Goal: Task Accomplishment & Management: Manage account settings

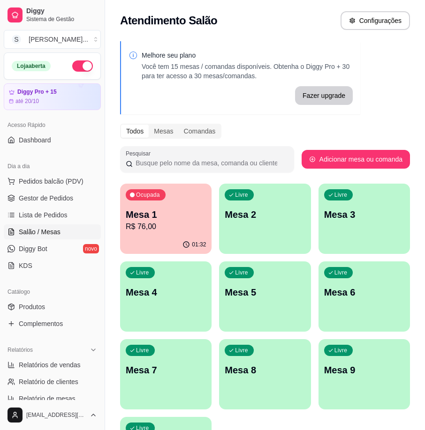
click at [248, 228] on div "Livre Mesa 2" at bounding box center [264, 213] width 91 height 59
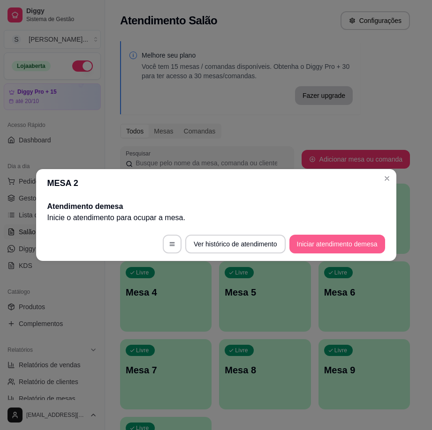
click at [322, 246] on button "Iniciar atendimento de mesa" at bounding box center [337, 244] width 96 height 19
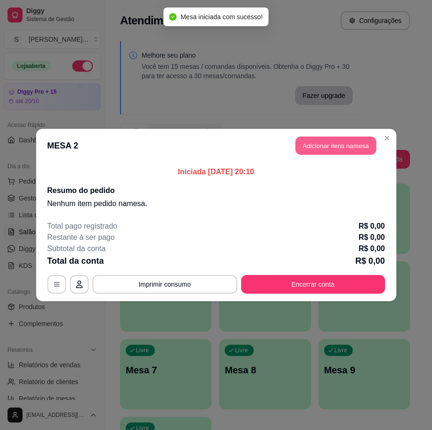
click at [319, 143] on button "Adicionar itens na mesa" at bounding box center [335, 146] width 81 height 18
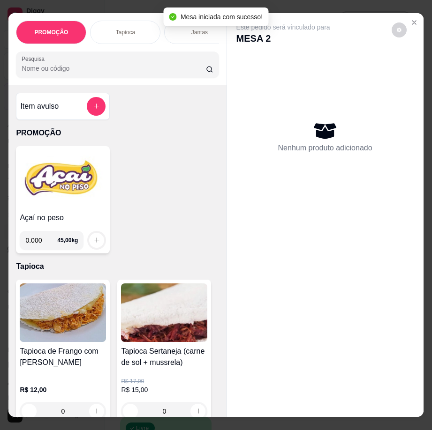
click at [53, 190] on img at bounding box center [63, 179] width 86 height 59
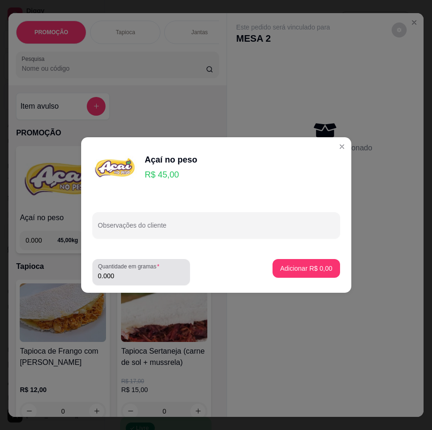
click at [160, 285] on div "Quantidade em gramas 0.000" at bounding box center [141, 272] width 98 height 26
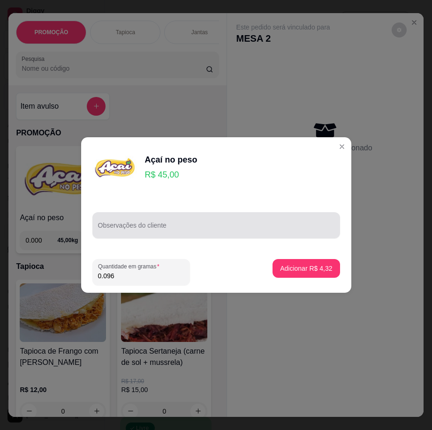
type input "0.096"
click at [146, 231] on input "Observações do cliente" at bounding box center [216, 229] width 236 height 9
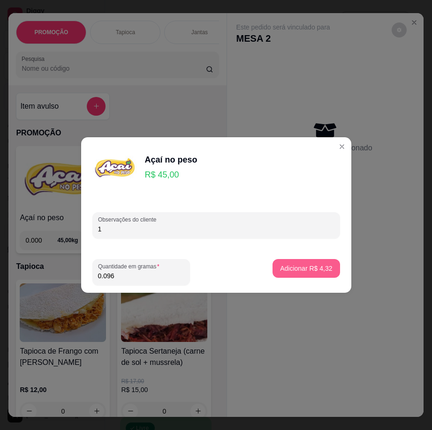
type input "1"
click at [300, 268] on p "Adicionar R$ 4,32" at bounding box center [306, 268] width 52 height 9
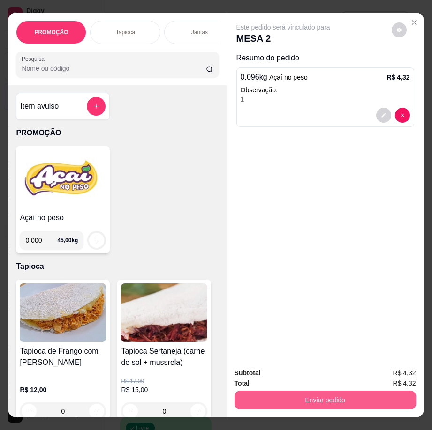
click at [306, 399] on button "Enviar pedido" at bounding box center [324, 400] width 181 height 19
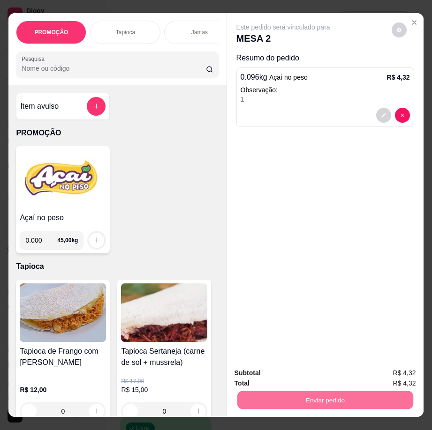
click at [318, 380] on button "Registrar cliente" at bounding box center [328, 374] width 62 height 18
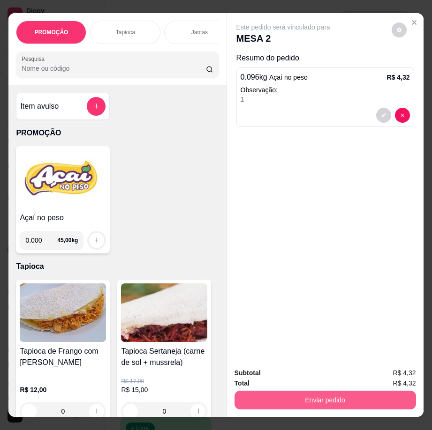
click at [368, 397] on button "Enviar pedido" at bounding box center [324, 400] width 181 height 19
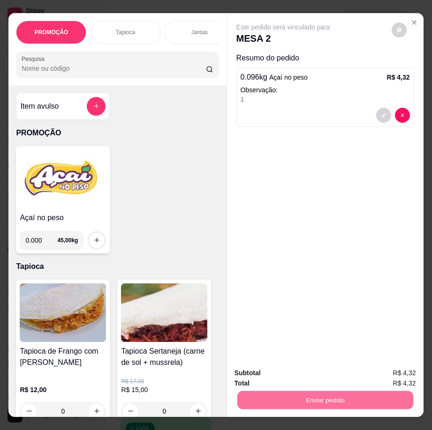
click at [376, 370] on button "Enviar pedido" at bounding box center [391, 374] width 53 height 18
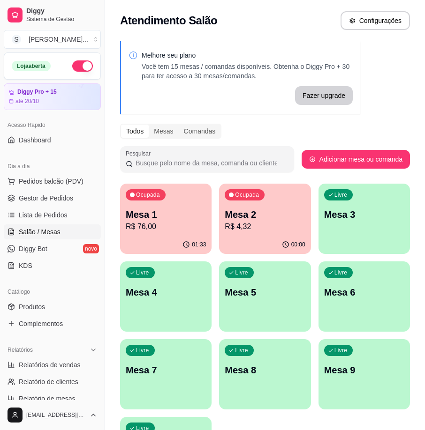
click at [146, 211] on p "Mesa 1" at bounding box center [166, 214] width 80 height 13
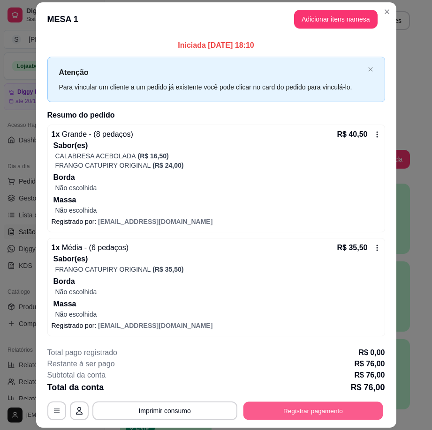
click at [258, 409] on button "Registrar pagamento" at bounding box center [313, 411] width 140 height 18
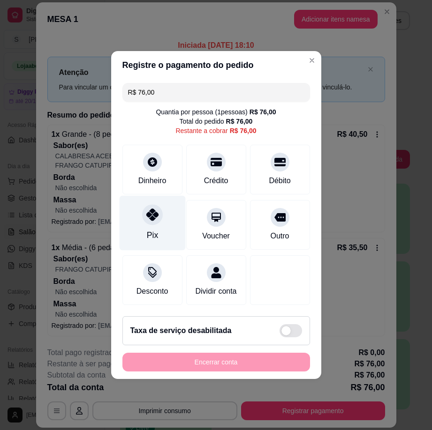
click at [155, 231] on div "Pix" at bounding box center [151, 235] width 11 height 12
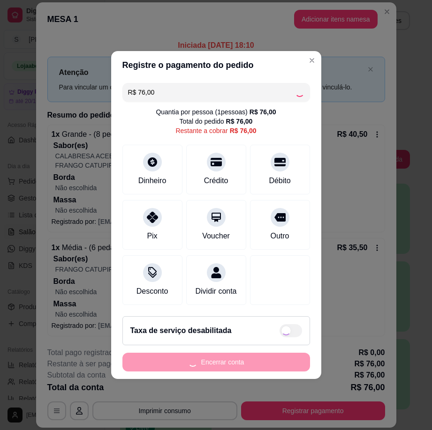
type input "R$ 0,00"
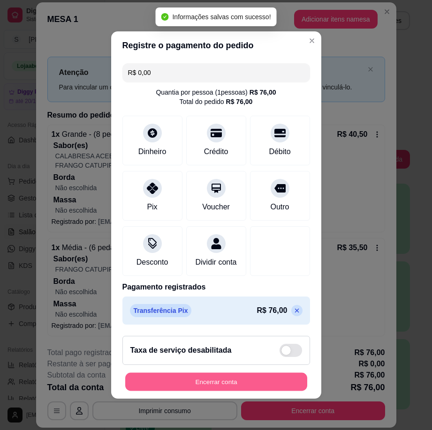
click at [225, 384] on button "Encerrar conta" at bounding box center [216, 382] width 182 height 18
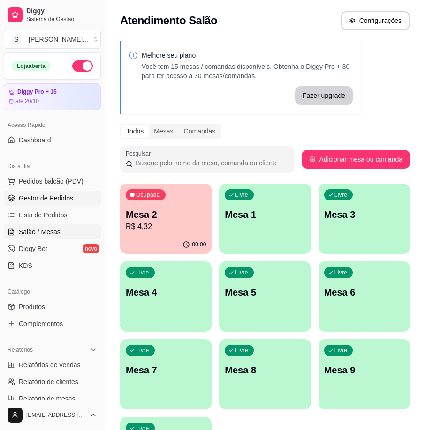
click at [62, 200] on span "Gestor de Pedidos" at bounding box center [46, 198] width 54 height 9
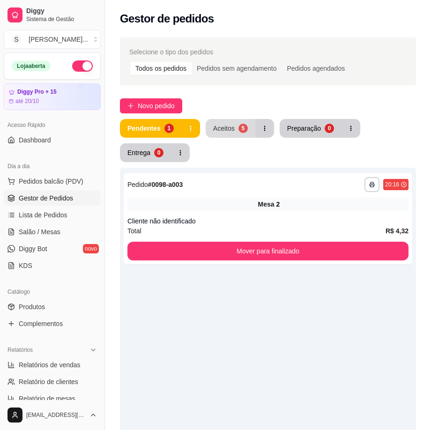
click at [215, 125] on div "Aceitos" at bounding box center [224, 128] width 22 height 9
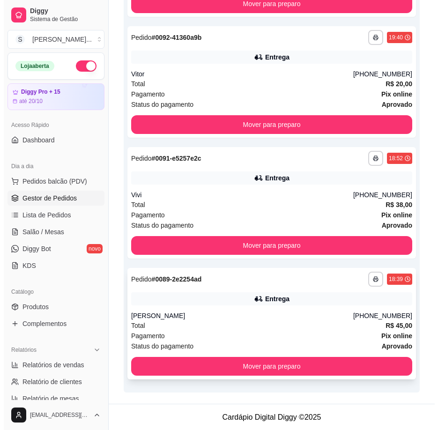
scroll to position [379, 0]
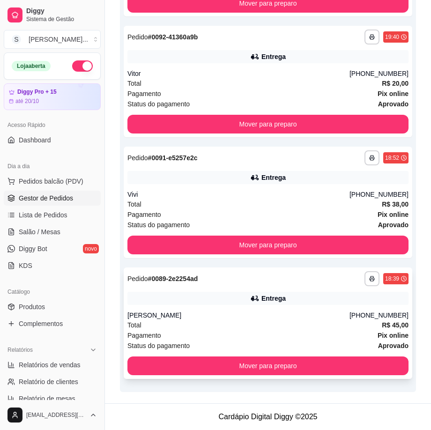
click at [265, 312] on div "[PERSON_NAME]" at bounding box center [239, 315] width 222 height 9
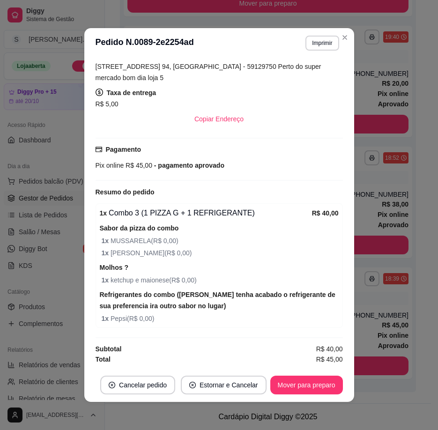
scroll to position [2, 0]
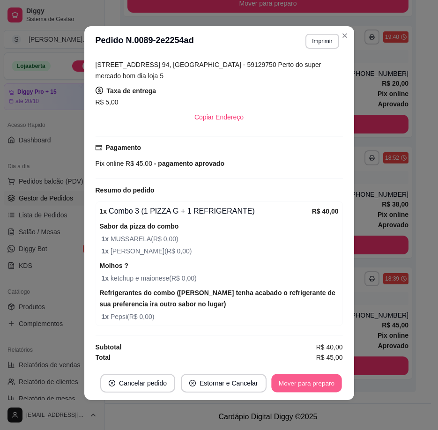
click at [326, 384] on button "Mover para preparo" at bounding box center [307, 384] width 70 height 18
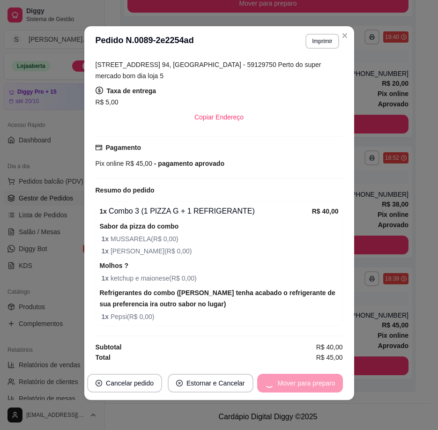
scroll to position [258, 0]
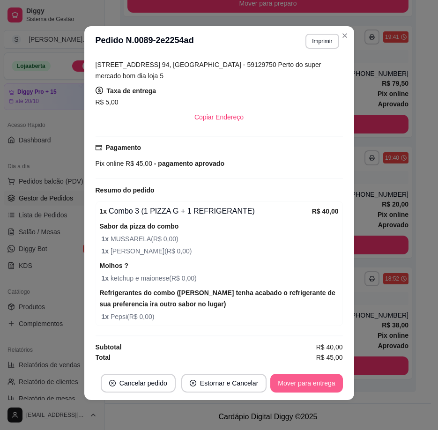
click at [321, 385] on button "Mover para entrega" at bounding box center [307, 383] width 72 height 19
click at [321, 381] on button "Mover para finalizado" at bounding box center [303, 384] width 75 height 18
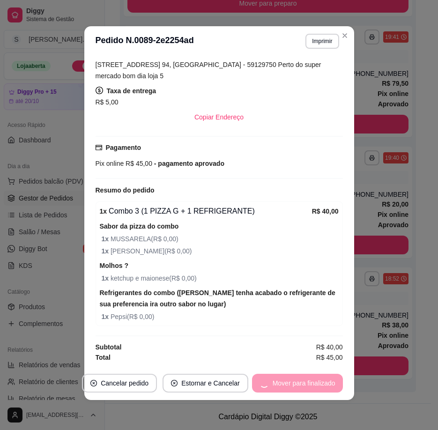
scroll to position [211, 0]
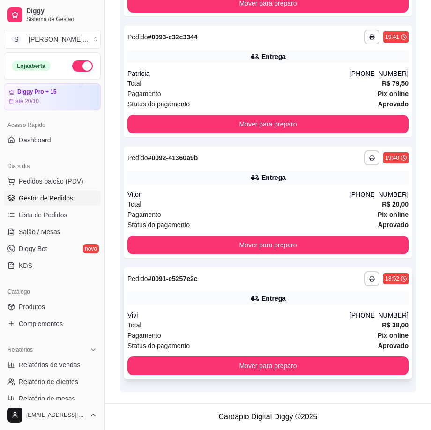
click at [350, 315] on div "Vivi" at bounding box center [239, 315] width 222 height 9
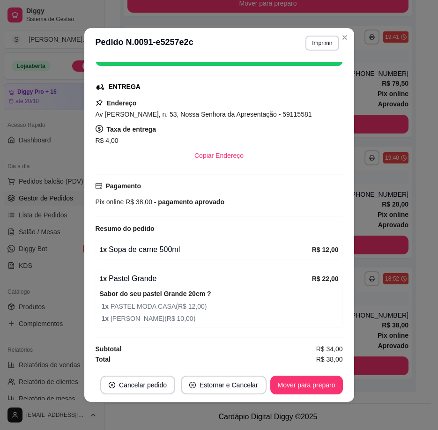
scroll to position [195, 0]
click at [316, 377] on button "Mover para preparo" at bounding box center [307, 386] width 70 height 18
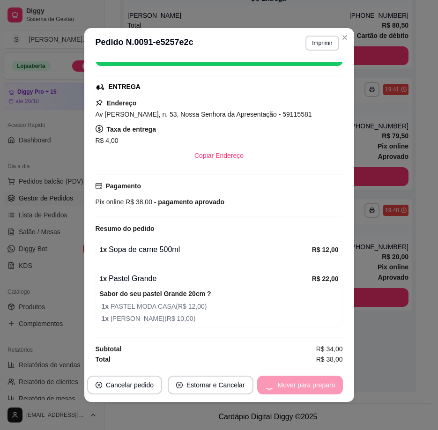
scroll to position [206, 0]
click at [315, 382] on button "Mover para entrega" at bounding box center [307, 386] width 70 height 18
click at [316, 383] on button "Mover para finalizado" at bounding box center [304, 385] width 78 height 19
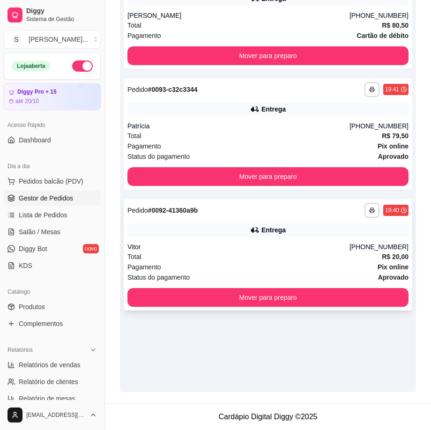
click at [268, 227] on div "Entrega" at bounding box center [274, 230] width 24 height 9
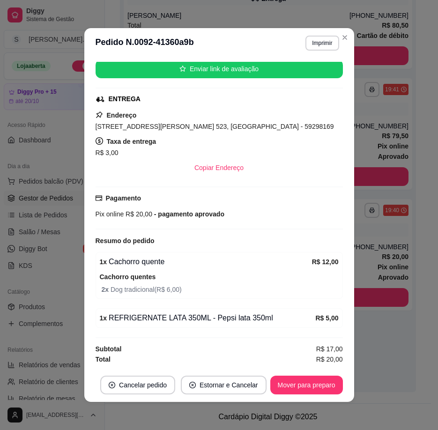
scroll to position [182, 0]
click at [313, 377] on button "Mover para preparo" at bounding box center [307, 386] width 70 height 18
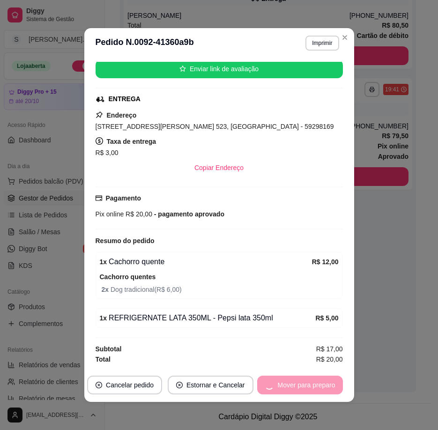
click at [311, 374] on footer "Cancelar pedido Estornar e Cancelar Mover para preparo" at bounding box center [219, 386] width 270 height 34
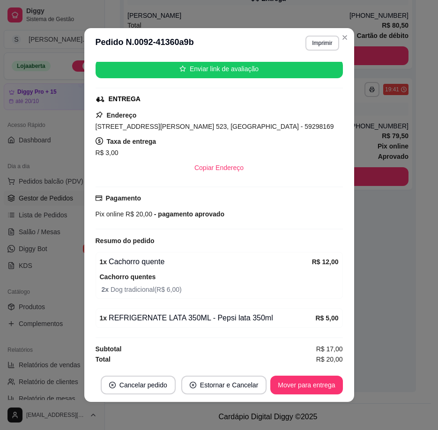
click at [314, 382] on button "Mover para entrega" at bounding box center [307, 385] width 72 height 19
click at [320, 390] on button "Mover para finalizado" at bounding box center [304, 385] width 78 height 19
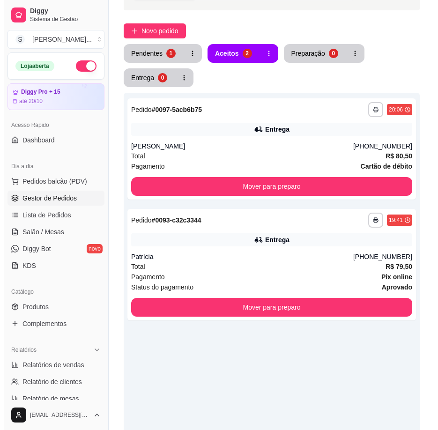
scroll to position [65, 0]
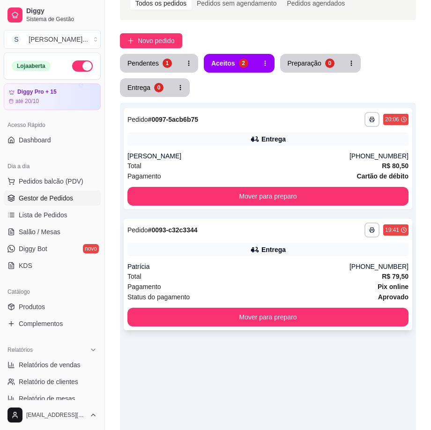
click at [295, 245] on div "Entrega" at bounding box center [268, 249] width 281 height 13
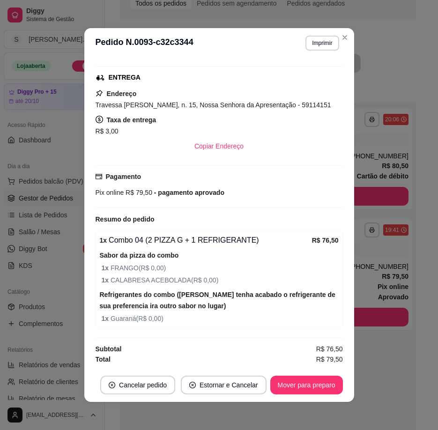
scroll to position [2, 0]
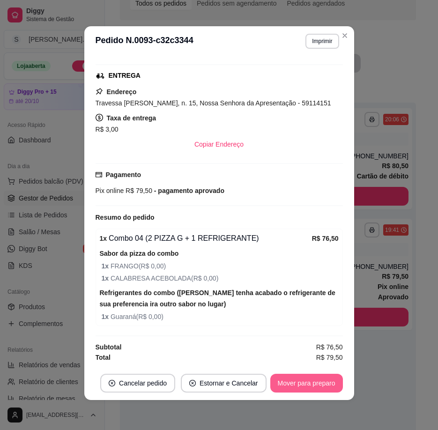
click at [312, 389] on button "Mover para preparo" at bounding box center [307, 383] width 73 height 19
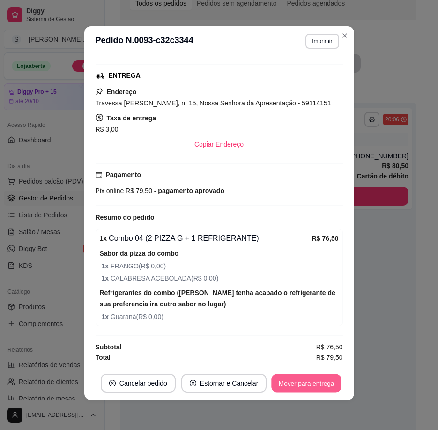
click at [320, 383] on button "Mover para entrega" at bounding box center [307, 384] width 70 height 18
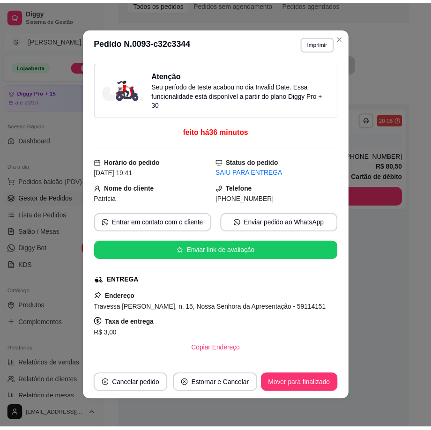
scroll to position [0, 0]
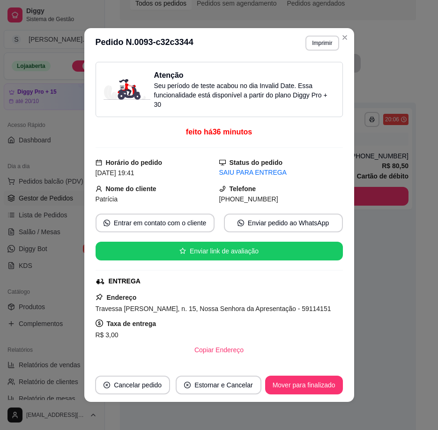
drag, startPoint x: 234, startPoint y: 201, endPoint x: 280, endPoint y: 200, distance: 46.0
click at [280, 200] on div "[PHONE_NUMBER]" at bounding box center [281, 199] width 124 height 10
copy span "9991-2859"
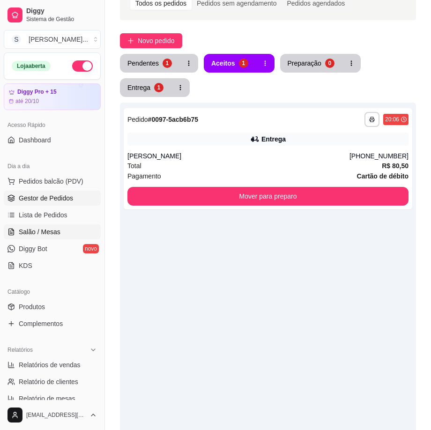
drag, startPoint x: 32, startPoint y: 242, endPoint x: 35, endPoint y: 235, distance: 7.0
click at [32, 242] on link "Diggy Bot novo" at bounding box center [52, 248] width 97 height 15
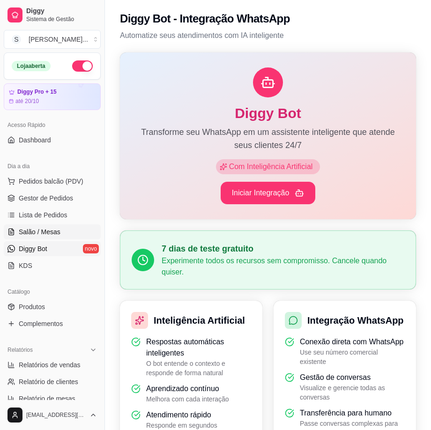
click at [37, 232] on span "Salão / Mesas" at bounding box center [40, 231] width 42 height 9
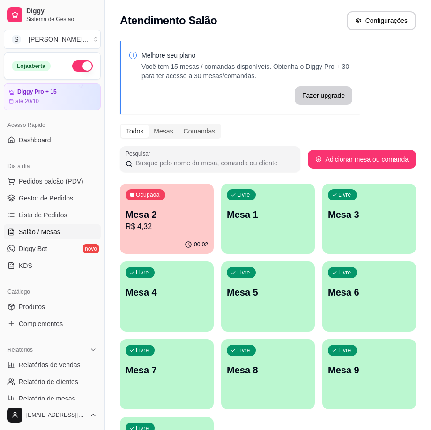
click at [143, 230] on p "R$ 4,32" at bounding box center [167, 226] width 83 height 11
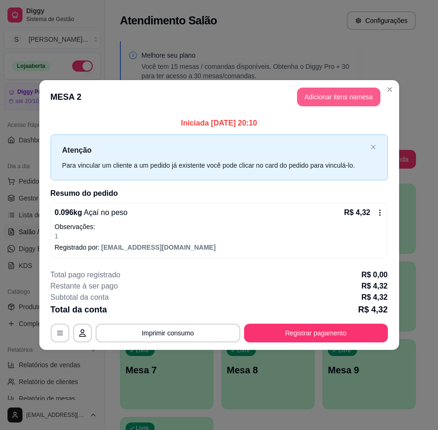
click at [329, 102] on button "Adicionar itens na mesa" at bounding box center [338, 97] width 83 height 19
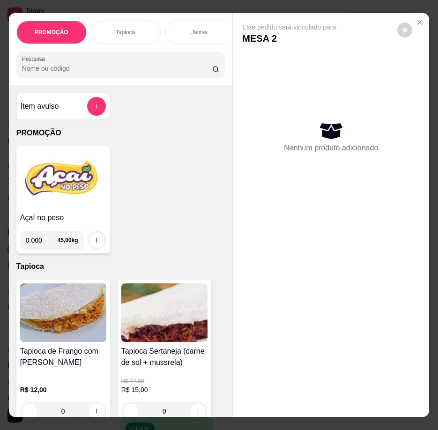
click at [81, 191] on img at bounding box center [63, 179] width 86 height 59
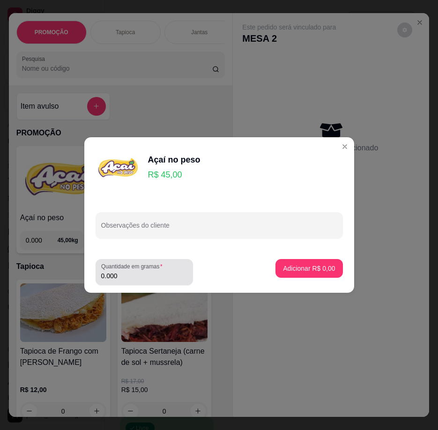
click at [135, 285] on div "Quantidade em gramas 0.000" at bounding box center [145, 272] width 98 height 26
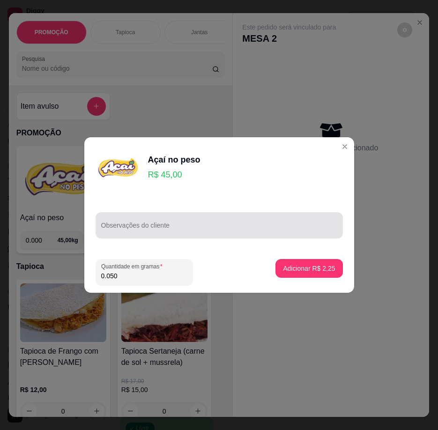
type input "0.050"
drag, startPoint x: 118, startPoint y: 230, endPoint x: 118, endPoint y: 216, distance: 13.6
click at [119, 230] on input "Observações do cliente" at bounding box center [219, 229] width 236 height 9
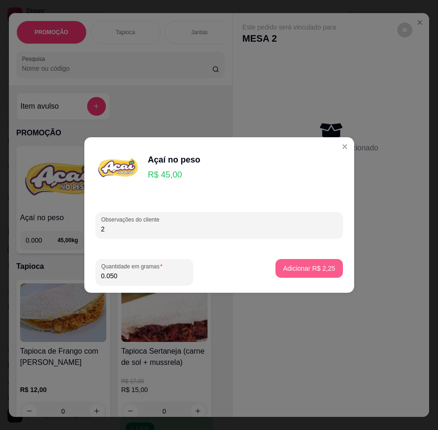
type input "2"
click at [315, 275] on button "Adicionar R$ 2,25" at bounding box center [309, 268] width 67 height 19
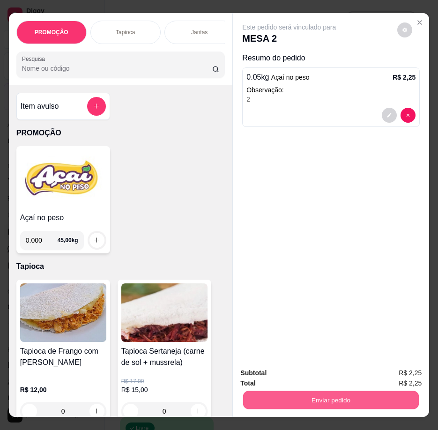
click at [324, 403] on button "Enviar pedido" at bounding box center [331, 401] width 176 height 18
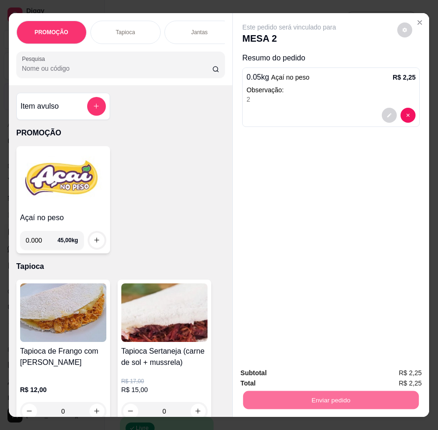
click at [387, 370] on button "Enviar pedido" at bounding box center [398, 373] width 52 height 17
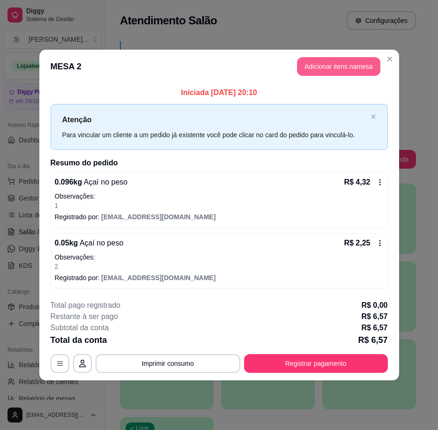
click at [338, 63] on button "Adicionar itens na mesa" at bounding box center [338, 66] width 83 height 19
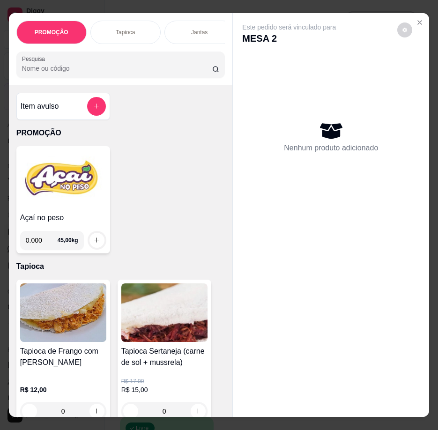
click at [63, 183] on img at bounding box center [63, 179] width 86 height 59
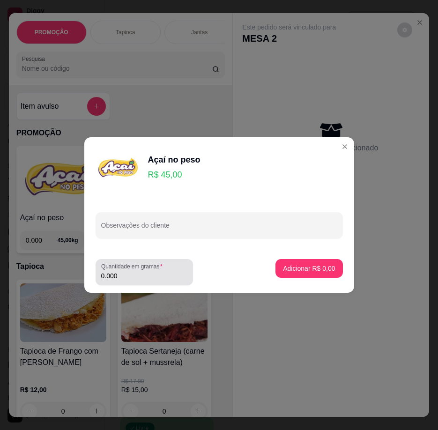
click at [124, 279] on input "0.000" at bounding box center [144, 276] width 86 height 9
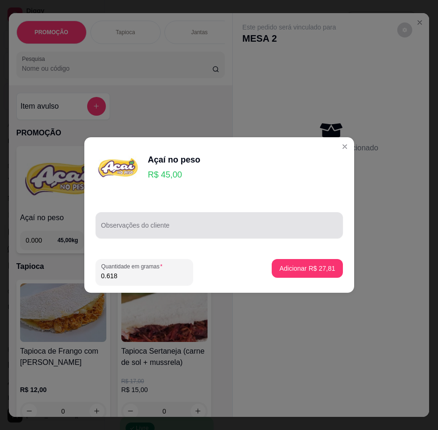
type input "0.618"
click at [153, 226] on div "Observações do cliente" at bounding box center [220, 225] width 248 height 26
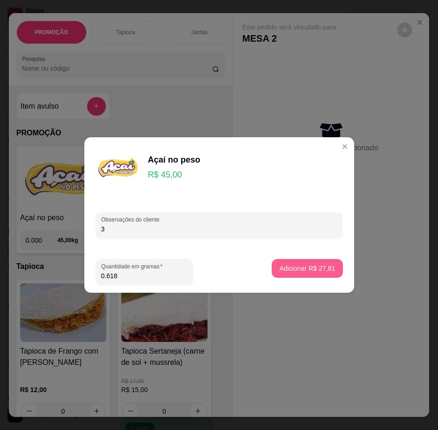
type input "3"
click at [301, 263] on button "Adicionar R$ 27,81" at bounding box center [307, 269] width 69 height 18
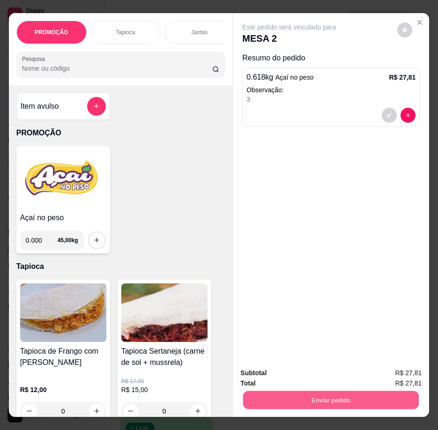
click at [345, 392] on button "Enviar pedido" at bounding box center [331, 401] width 176 height 18
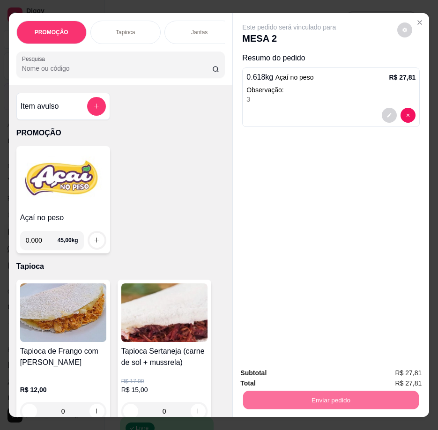
click at [342, 374] on button "Registrar cliente" at bounding box center [335, 374] width 62 height 18
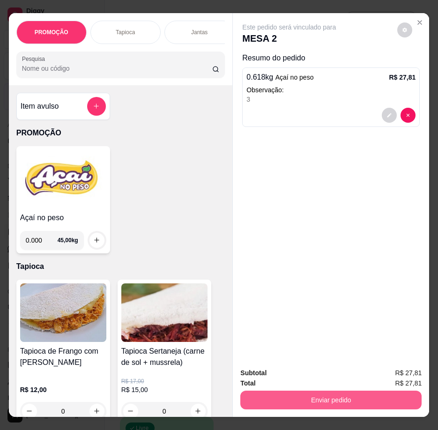
click at [340, 403] on button "Enviar pedido" at bounding box center [331, 400] width 181 height 19
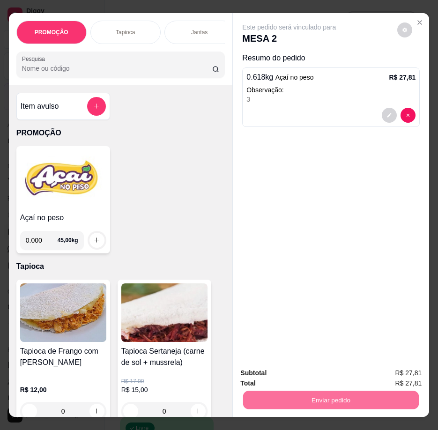
click at [380, 372] on button "Enviar pedido" at bounding box center [397, 374] width 53 height 18
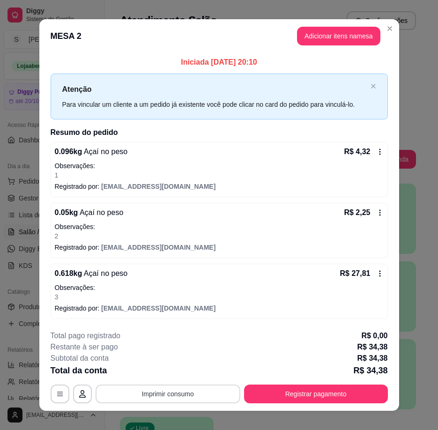
click at [144, 396] on button "Imprimir consumo" at bounding box center [168, 394] width 145 height 19
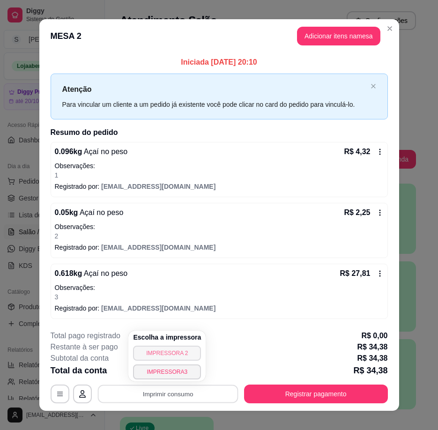
click at [168, 354] on button "IMPRESSORA 2" at bounding box center [167, 353] width 68 height 15
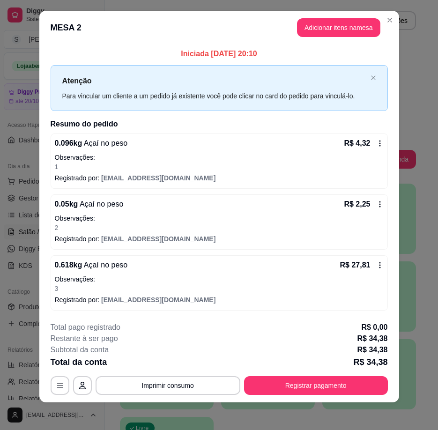
scroll to position [11, 0]
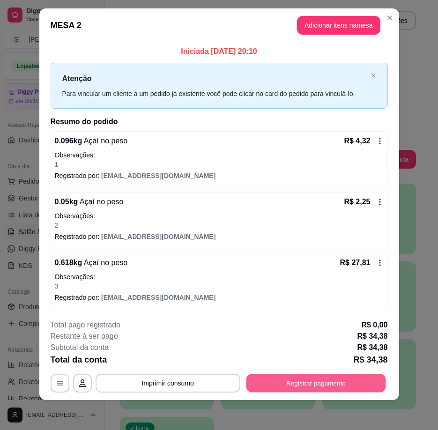
click at [301, 379] on button "Registrar pagamento" at bounding box center [316, 383] width 140 height 18
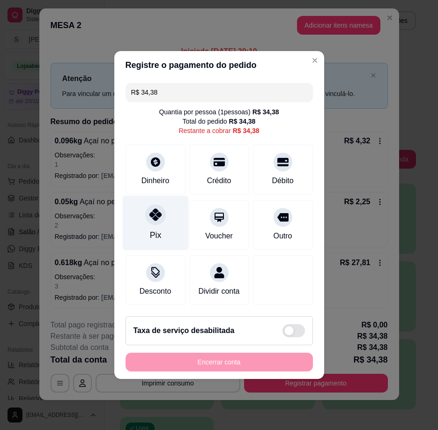
click at [142, 229] on div "Pix" at bounding box center [155, 223] width 66 height 55
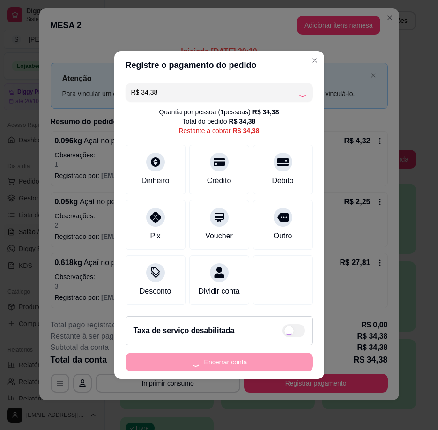
type input "R$ 0,00"
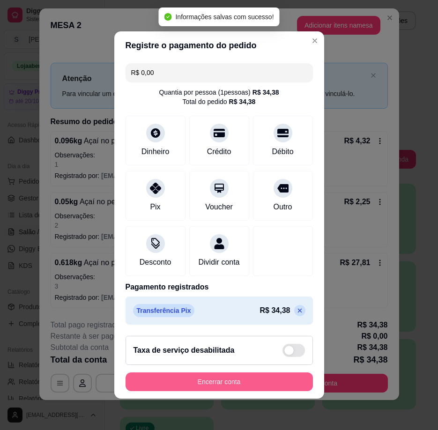
click at [225, 392] on button "Encerrar conta" at bounding box center [220, 382] width 188 height 19
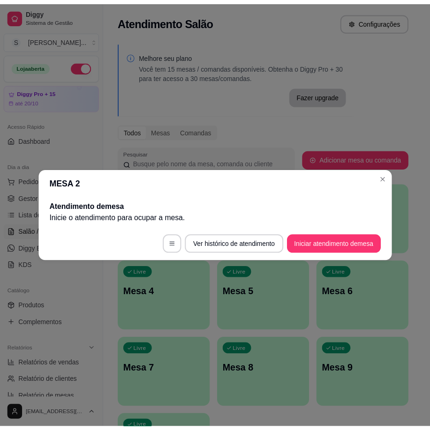
scroll to position [0, 0]
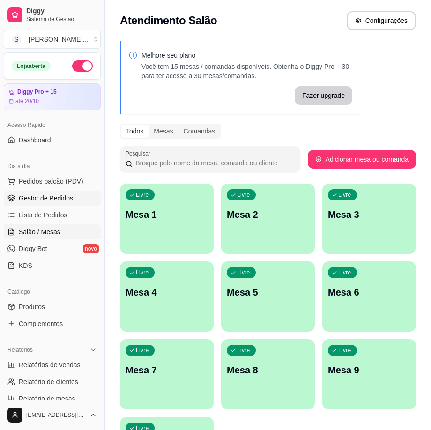
click at [43, 198] on span "Gestor de Pedidos" at bounding box center [46, 198] width 54 height 9
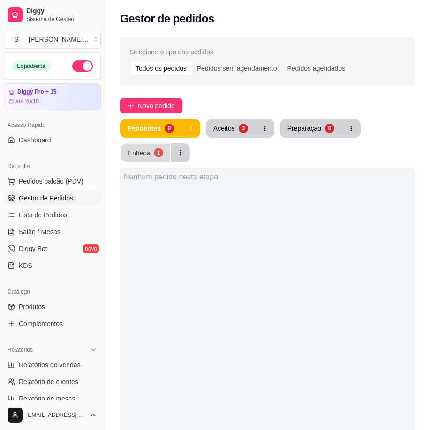
click at [145, 151] on div "Entrega" at bounding box center [139, 152] width 23 height 9
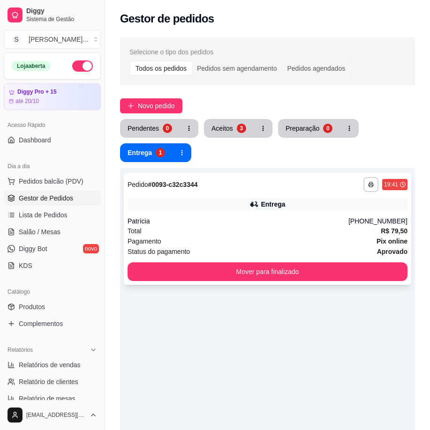
click at [309, 262] on div "**********" at bounding box center [267, 230] width 287 height 112
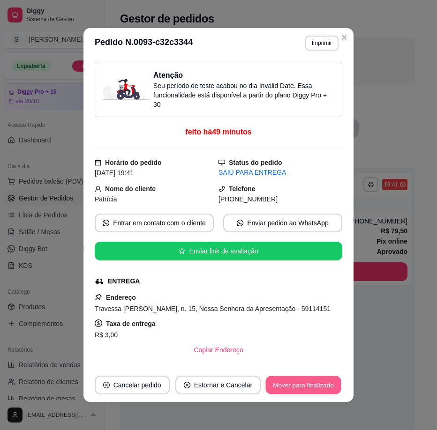
click at [330, 388] on button "Mover para finalizado" at bounding box center [303, 386] width 75 height 18
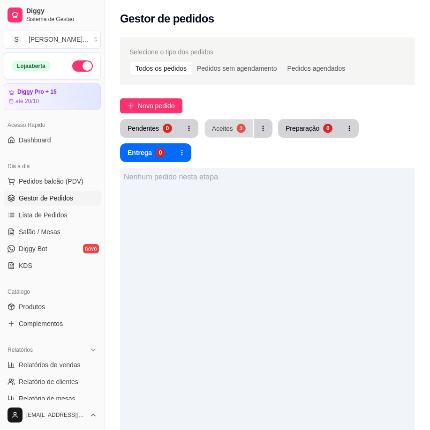
click at [239, 132] on div "3" at bounding box center [240, 128] width 9 height 9
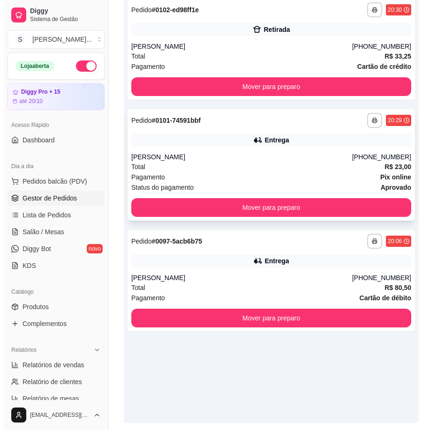
scroll to position [206, 0]
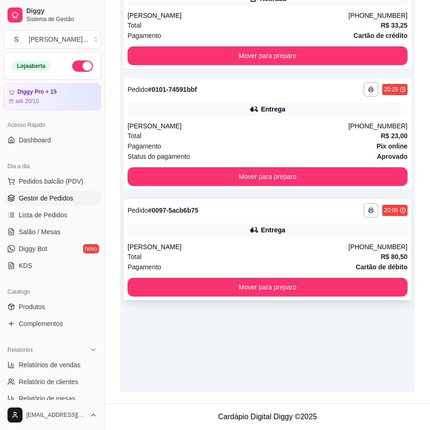
click at [238, 250] on div "[PERSON_NAME]" at bounding box center [238, 246] width 221 height 9
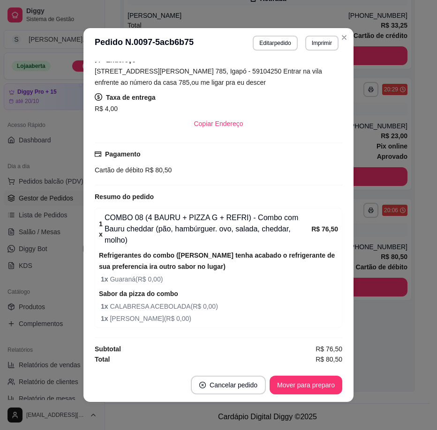
scroll to position [2, 0]
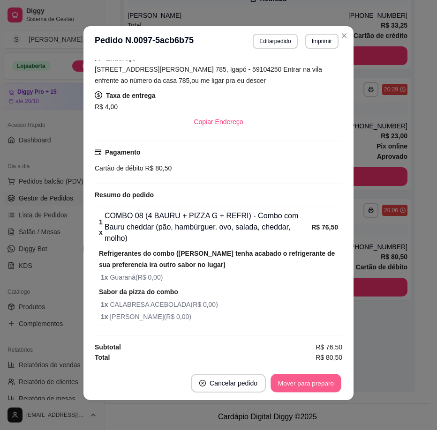
click at [303, 386] on button "Mover para preparo" at bounding box center [306, 384] width 70 height 18
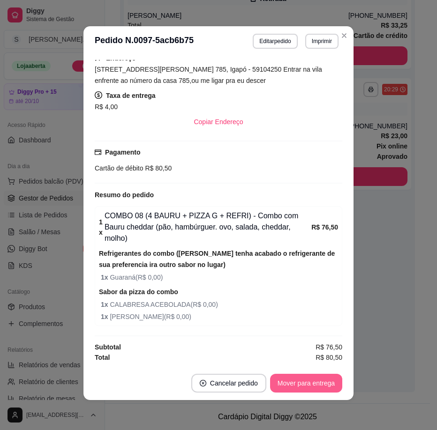
click at [301, 380] on button "Mover para entrega" at bounding box center [306, 383] width 72 height 19
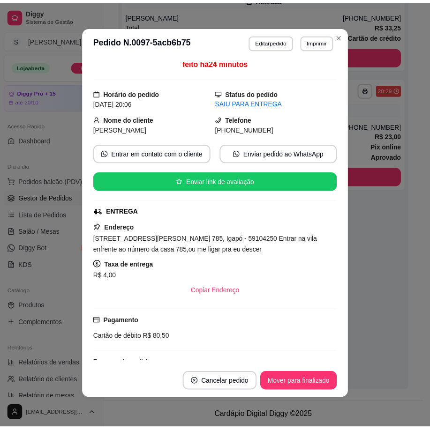
scroll to position [50, 0]
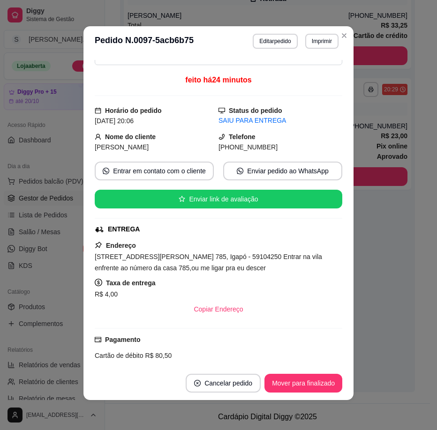
drag, startPoint x: 228, startPoint y: 147, endPoint x: 332, endPoint y: 148, distance: 104.1
click at [332, 148] on div "Atenção Seu período de teste acabou no dia Invalid Date . Essa funcionalidade e…" at bounding box center [219, 211] width 248 height 303
copy span "2149-7735"
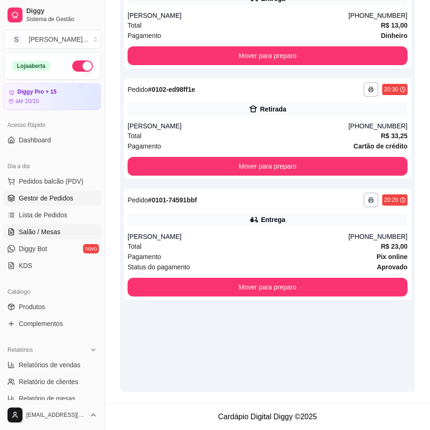
click at [36, 229] on span "Salão / Mesas" at bounding box center [40, 231] width 42 height 9
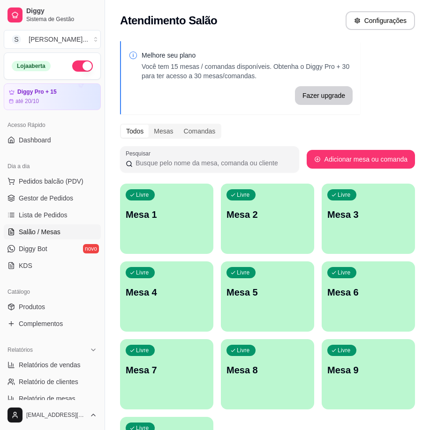
click at [177, 204] on div "Livre Mesa 1" at bounding box center [166, 213] width 93 height 59
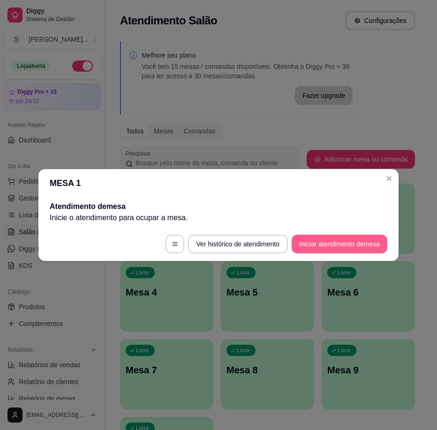
click at [321, 246] on button "Iniciar atendimento de mesa" at bounding box center [340, 244] width 96 height 19
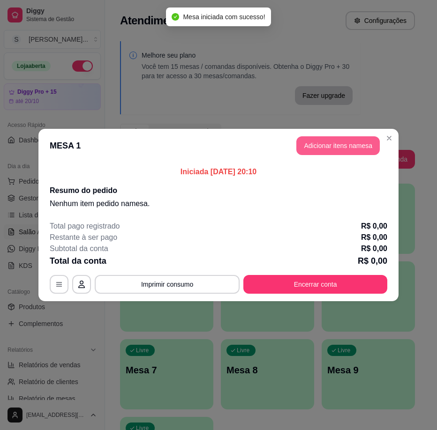
click at [343, 149] on button "Adicionar itens na mesa" at bounding box center [337, 145] width 83 height 19
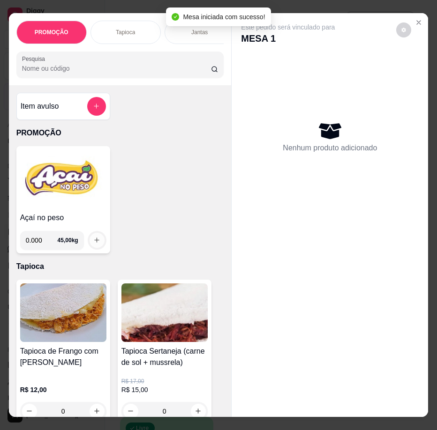
click at [65, 221] on h4 "Açaí no peso" at bounding box center [63, 217] width 86 height 11
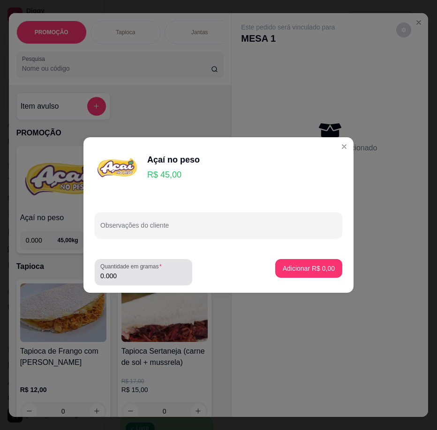
click at [168, 272] on input "0.000" at bounding box center [143, 276] width 86 height 9
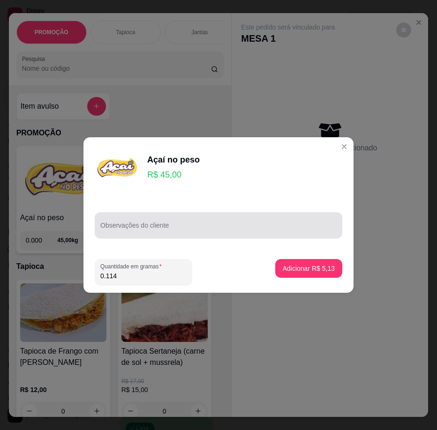
type input "0.114"
click at [237, 219] on div at bounding box center [218, 225] width 236 height 19
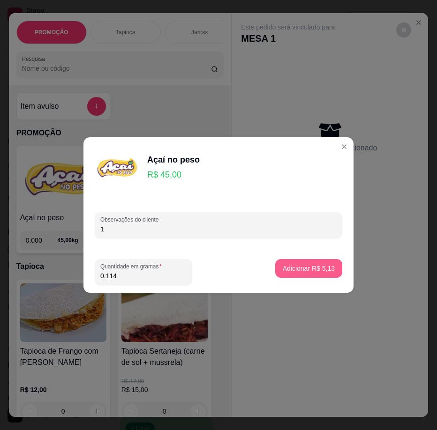
type input "1"
click at [323, 267] on p "Adicionar R$ 5,13" at bounding box center [308, 268] width 51 height 9
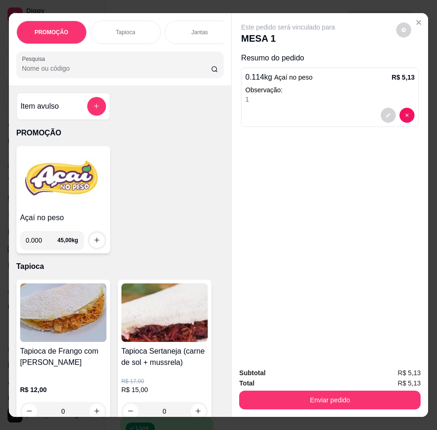
click at [9, 214] on div "Item avulso PROMOÇÃO Açaí no peso 0.000 45,00 kg Tapioca Tapioca de Frango com …" at bounding box center [120, 251] width 223 height 332
click at [23, 206] on img at bounding box center [63, 179] width 86 height 59
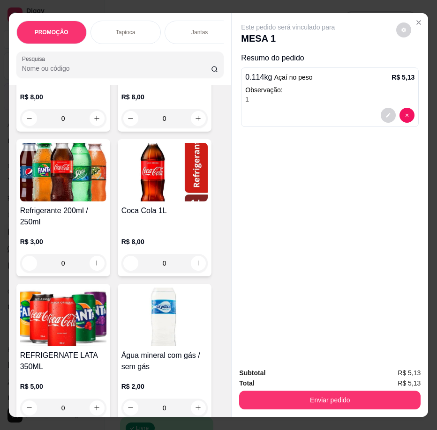
scroll to position [4595, 0]
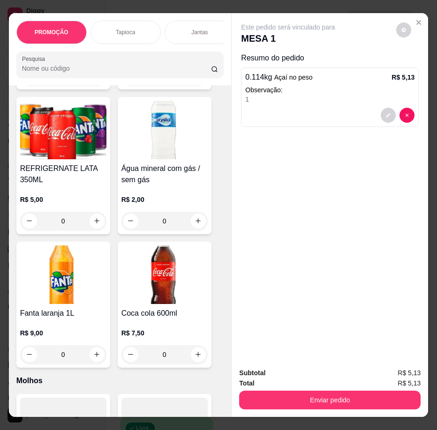
click at [162, 174] on h4 "Água mineral com gás / sem gás" at bounding box center [164, 174] width 86 height 23
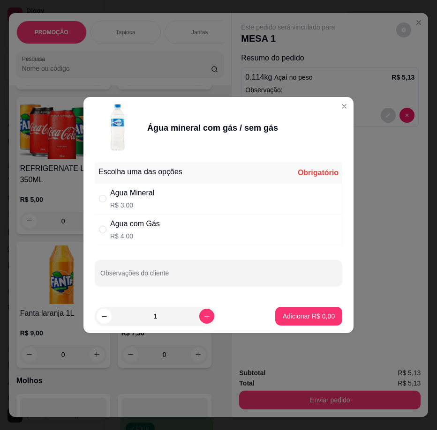
click at [206, 206] on div "Agua Mineral R$ 3,00" at bounding box center [219, 198] width 248 height 31
radio input "true"
click at [204, 316] on icon "increase-product-quantity" at bounding box center [207, 316] width 7 height 7
type input "2"
click at [283, 315] on p "Adicionar R$ 6,00" at bounding box center [308, 316] width 51 height 9
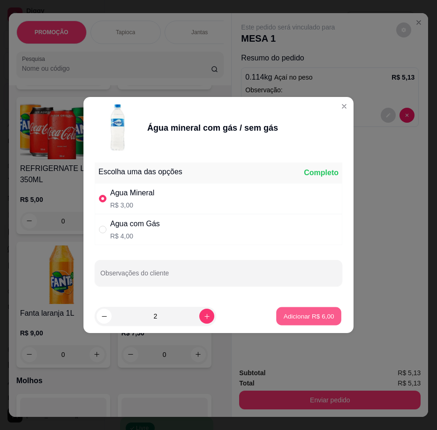
type input "2"
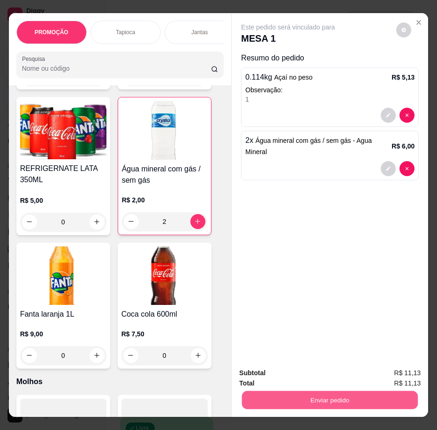
click at [315, 397] on button "Enviar pedido" at bounding box center [330, 401] width 176 height 18
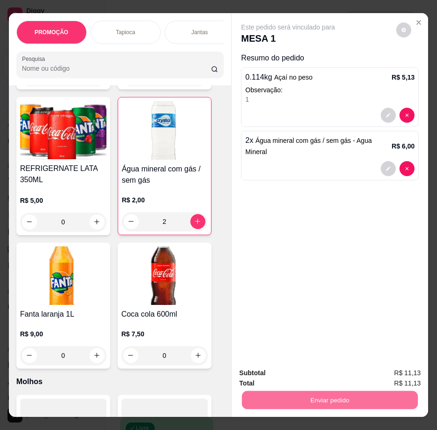
click at [361, 274] on div "Este pedido será vinculado para MESA 1 Resumo do pedido 0.114 kg Açaí no peso R…" at bounding box center [330, 187] width 196 height 348
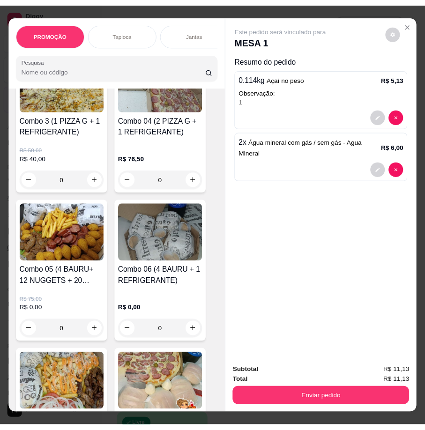
scroll to position [0, 0]
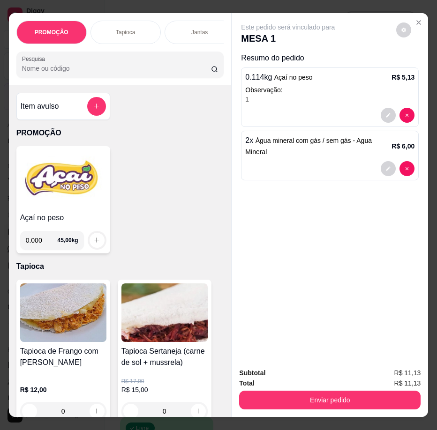
click at [73, 209] on img at bounding box center [63, 179] width 86 height 59
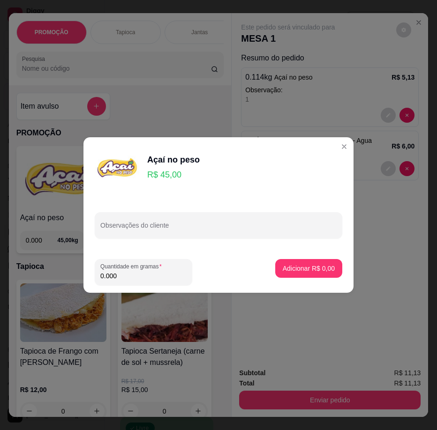
click at [166, 275] on input "0.000" at bounding box center [143, 276] width 86 height 9
type input "0.138"
click at [314, 268] on p "Adicionar R$ 6,21" at bounding box center [309, 268] width 52 height 9
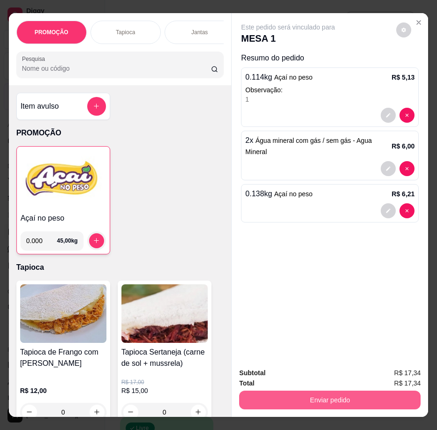
click at [320, 391] on button "Enviar pedido" at bounding box center [329, 400] width 181 height 19
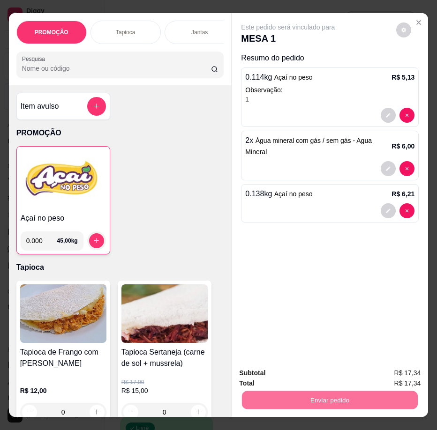
click at [418, 373] on button "Enviar pedido" at bounding box center [396, 374] width 53 height 18
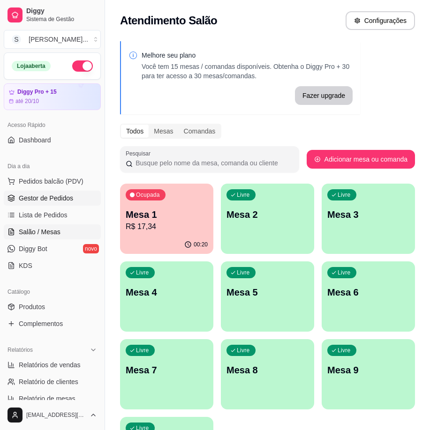
click at [29, 196] on span "Gestor de Pedidos" at bounding box center [46, 198] width 54 height 9
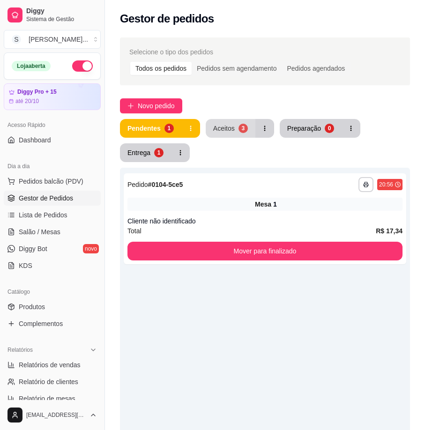
click at [231, 126] on div "Aceitos" at bounding box center [224, 128] width 22 height 9
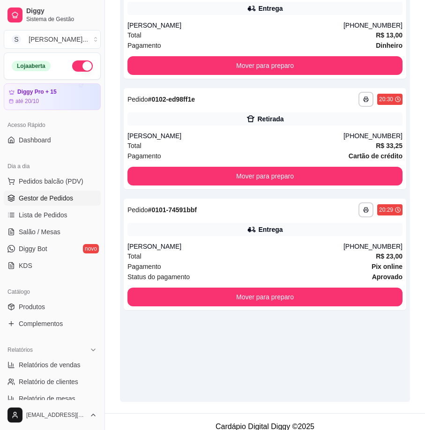
scroll to position [206, 0]
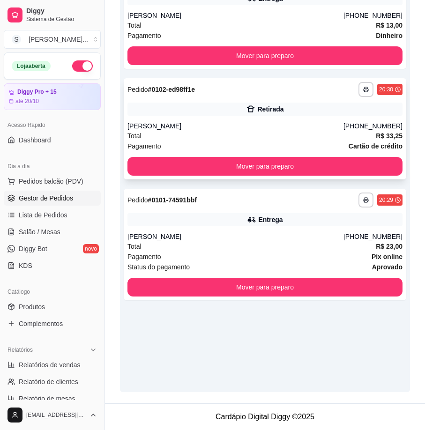
click at [262, 119] on div "**********" at bounding box center [265, 128] width 283 height 101
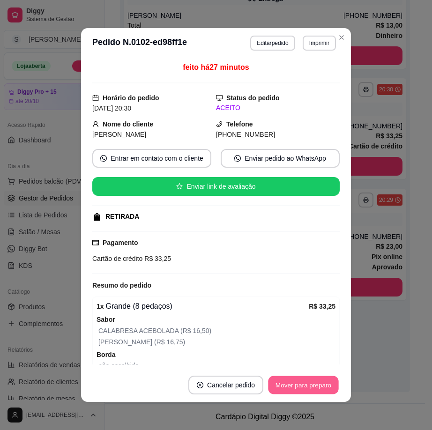
click at [302, 388] on button "Mover para preparo" at bounding box center [303, 386] width 70 height 18
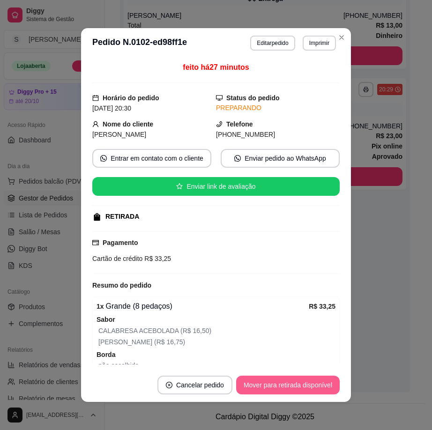
click at [303, 381] on button "Mover para retirada disponível" at bounding box center [288, 385] width 104 height 19
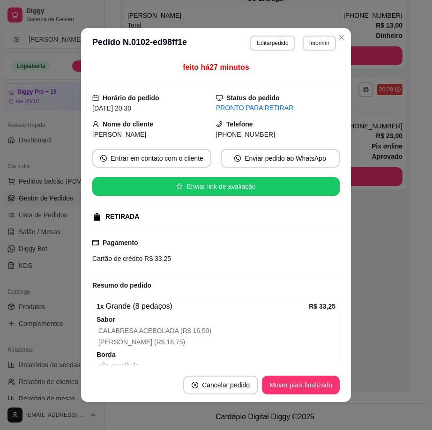
drag, startPoint x: 229, startPoint y: 135, endPoint x: 292, endPoint y: 136, distance: 62.8
click at [292, 136] on div "[PHONE_NUMBER]" at bounding box center [278, 134] width 124 height 10
copy span "8777-4800"
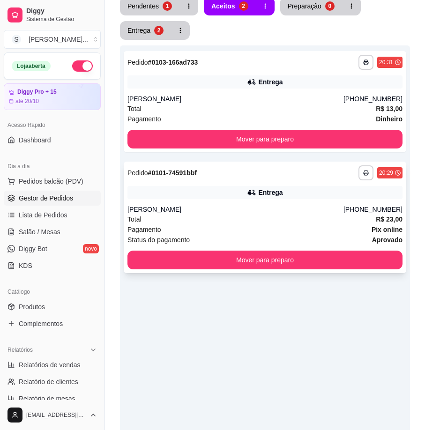
scroll to position [0, 0]
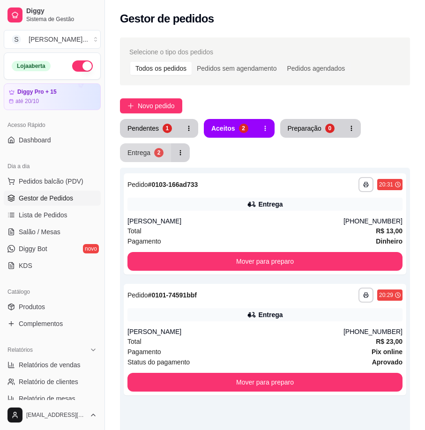
click at [150, 152] on button "Entrega 2" at bounding box center [145, 152] width 51 height 19
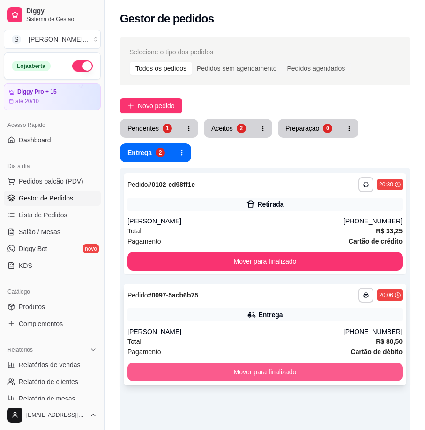
click at [308, 376] on button "Mover para finalizado" at bounding box center [265, 372] width 275 height 19
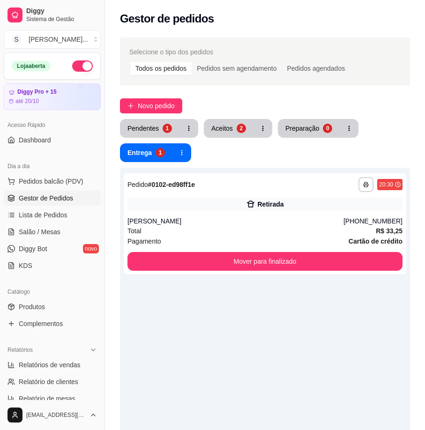
click at [318, 378] on div "**********" at bounding box center [265, 383] width 290 height 430
click at [223, 137] on button "Aceitos 2" at bounding box center [229, 128] width 50 height 19
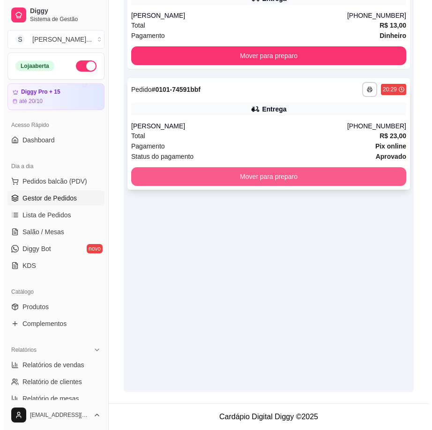
scroll to position [159, 0]
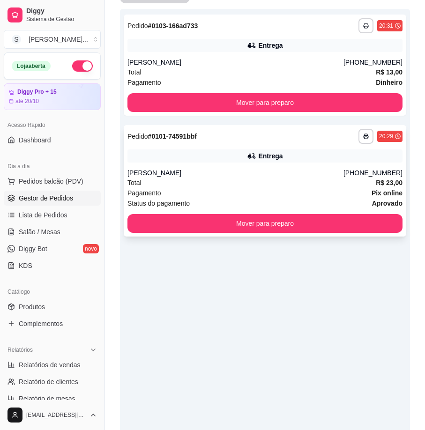
click at [253, 202] on div "Status do pagamento aprovado" at bounding box center [265, 203] width 275 height 10
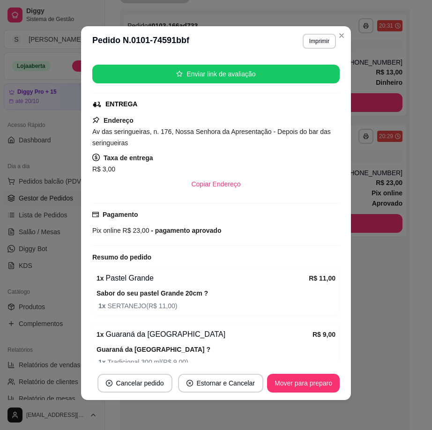
scroll to position [221, 0]
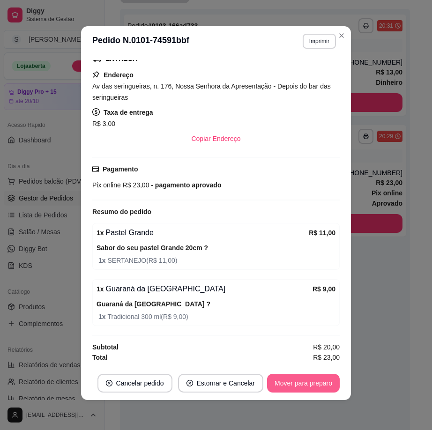
click at [303, 379] on button "Mover para preparo" at bounding box center [303, 383] width 73 height 19
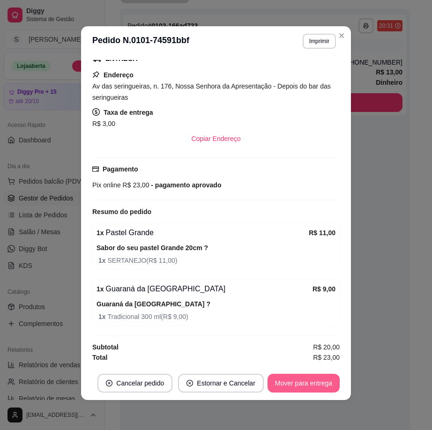
click at [311, 380] on button "Mover para entrega" at bounding box center [304, 383] width 72 height 19
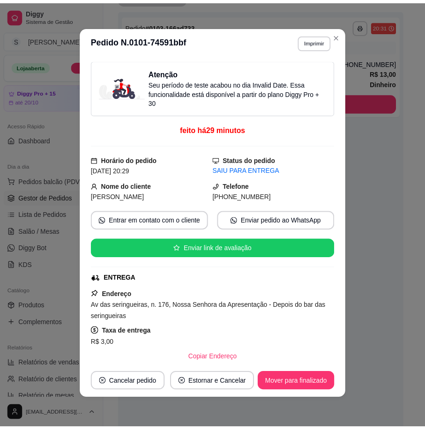
scroll to position [0, 0]
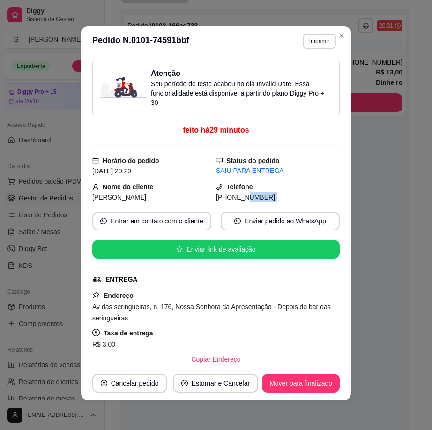
drag, startPoint x: 231, startPoint y: 201, endPoint x: 268, endPoint y: 204, distance: 37.1
click at [268, 204] on div "Atenção Seu período de teste acabou no dia Invalid Date . Essa funcionalidade e…" at bounding box center [216, 211] width 248 height 303
click at [224, 200] on span "[PHONE_NUMBER]" at bounding box center [245, 198] width 59 height 8
drag, startPoint x: 226, startPoint y: 198, endPoint x: 282, endPoint y: 197, distance: 55.3
click at [281, 200] on div "[PHONE_NUMBER]" at bounding box center [278, 197] width 124 height 10
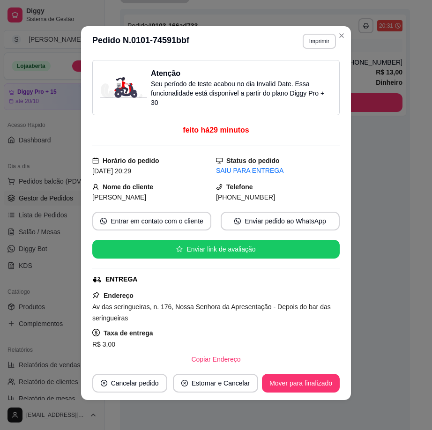
copy span "8795-2824"
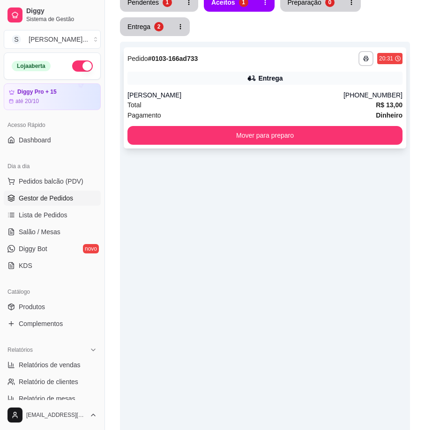
scroll to position [112, 0]
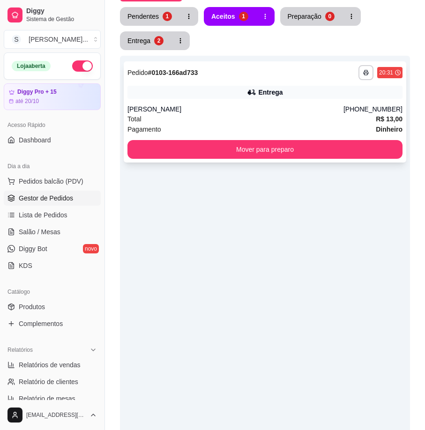
click at [340, 108] on div "[PERSON_NAME]" at bounding box center [236, 109] width 216 height 9
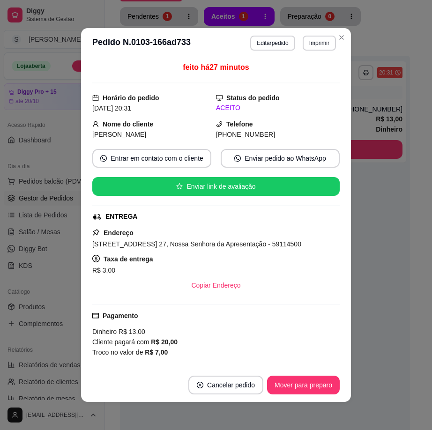
click at [316, 374] on footer "Cancelar pedido Mover para preparo" at bounding box center [216, 386] width 270 height 34
click at [317, 385] on button "Mover para preparo" at bounding box center [303, 385] width 73 height 19
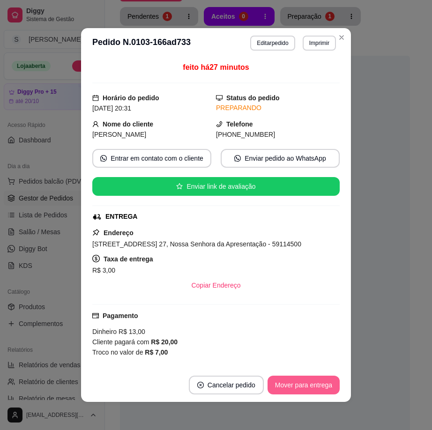
click at [315, 388] on button "Mover para entrega" at bounding box center [304, 385] width 72 height 19
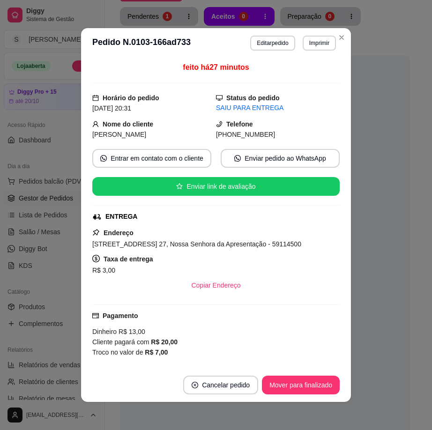
drag, startPoint x: 227, startPoint y: 133, endPoint x: 310, endPoint y: 128, distance: 83.1
click at [310, 129] on div "Telefone [PHONE_NUMBER]" at bounding box center [278, 129] width 124 height 21
copy div "(84) 9"
click at [237, 136] on span "[PHONE_NUMBER]" at bounding box center [245, 135] width 59 height 8
drag, startPoint x: 228, startPoint y: 134, endPoint x: 278, endPoint y: 136, distance: 49.8
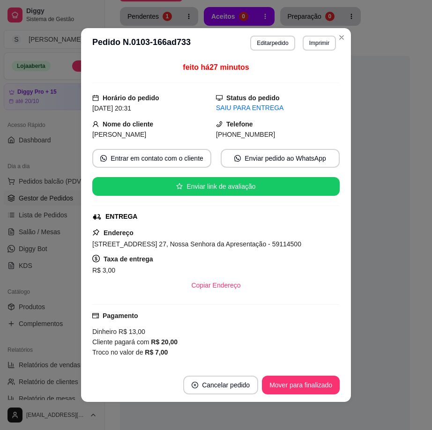
click at [278, 136] on div "[PHONE_NUMBER]" at bounding box center [278, 134] width 124 height 10
copy span "9171-9427"
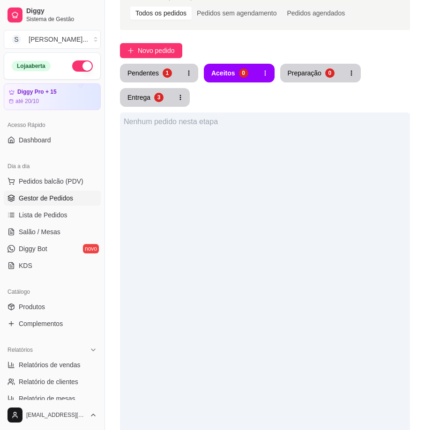
scroll to position [0, 0]
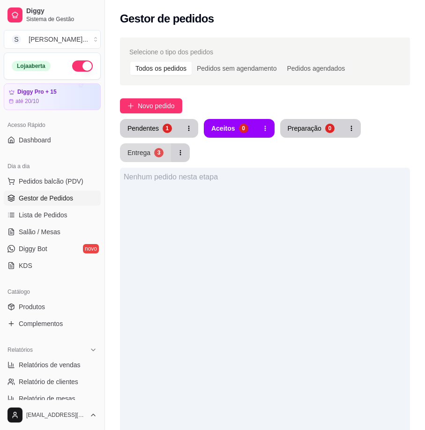
click at [155, 151] on div "3" at bounding box center [158, 152] width 9 height 9
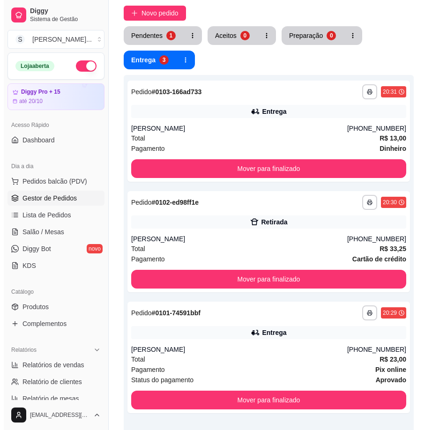
scroll to position [141, 0]
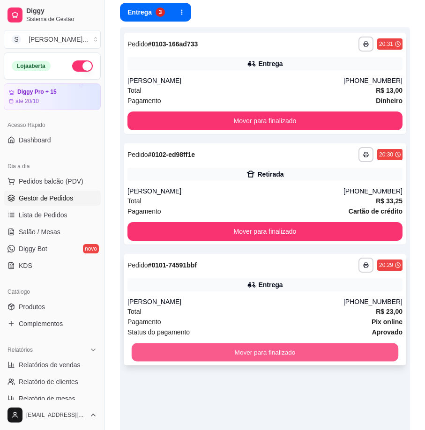
click at [346, 357] on button "Mover para finalizado" at bounding box center [265, 353] width 267 height 18
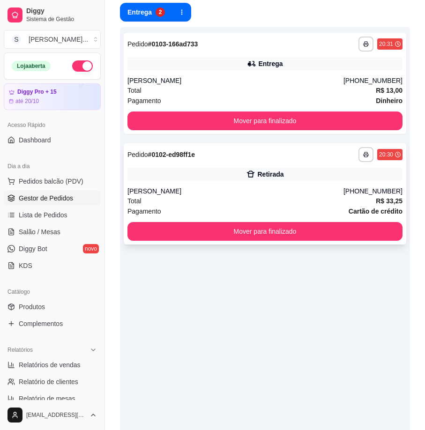
click at [334, 197] on div "Total R$ 33,25" at bounding box center [265, 201] width 275 height 10
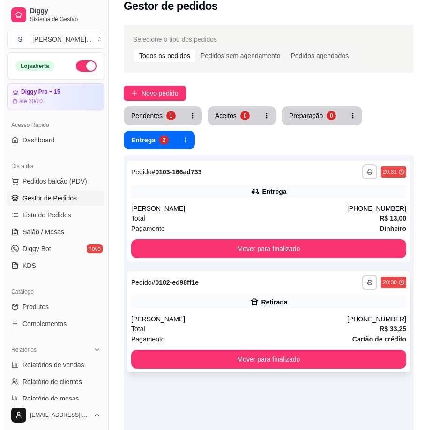
scroll to position [0, 0]
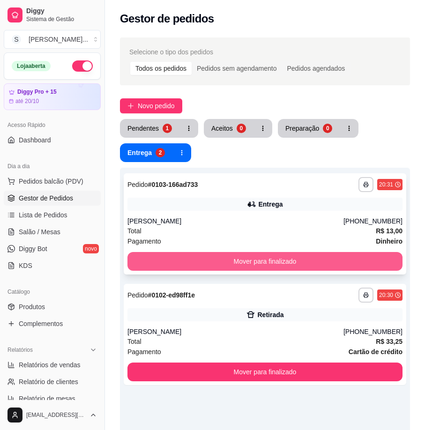
click at [324, 264] on button "Mover para finalizado" at bounding box center [265, 261] width 275 height 19
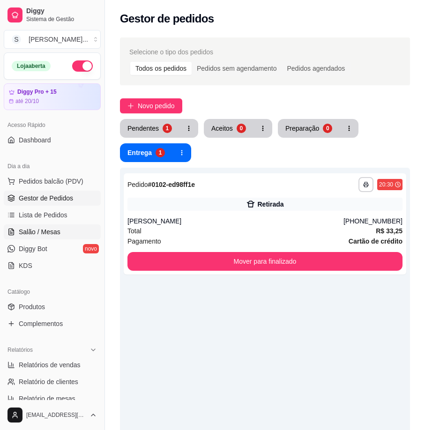
click at [48, 228] on span "Salão / Mesas" at bounding box center [40, 231] width 42 height 9
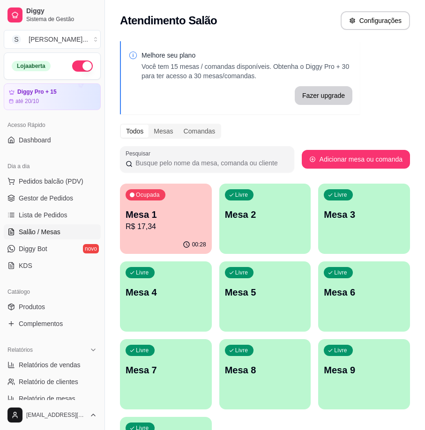
click at [184, 228] on p "R$ 17,34" at bounding box center [166, 226] width 81 height 11
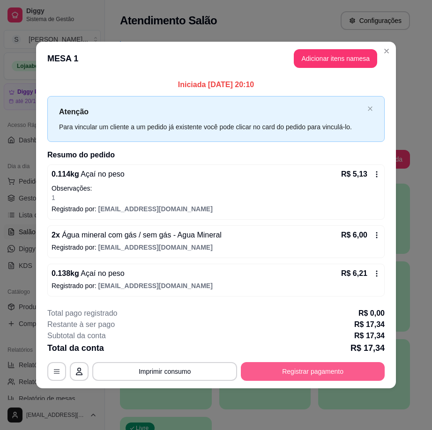
click at [328, 374] on button "Registrar pagamento" at bounding box center [313, 371] width 144 height 19
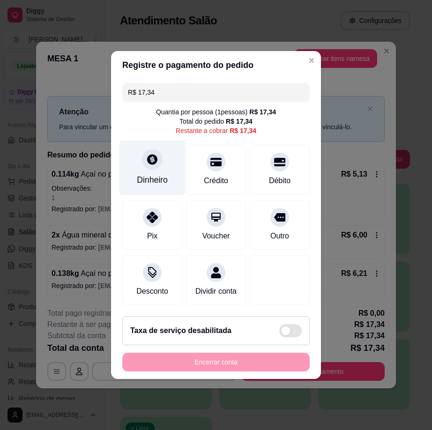
click at [166, 162] on div "Dinheiro" at bounding box center [153, 168] width 66 height 55
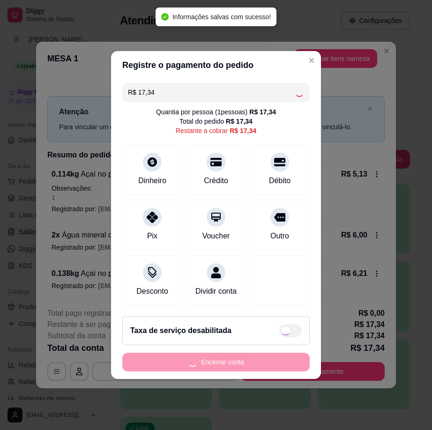
type input "R$ 0,00"
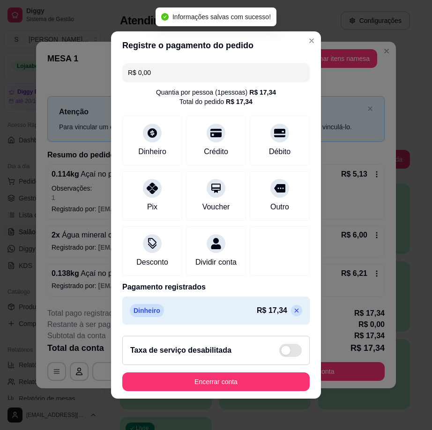
click at [257, 383] on button "Encerrar conta" at bounding box center [216, 382] width 188 height 19
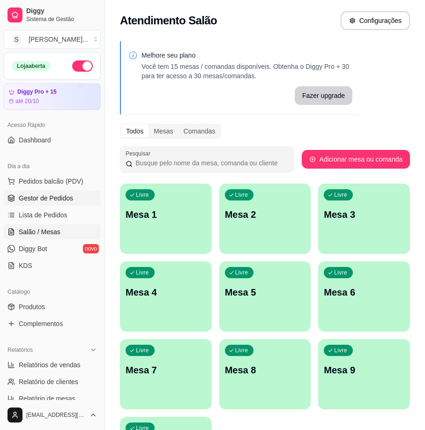
click at [23, 202] on span "Gestor de Pedidos" at bounding box center [46, 198] width 54 height 9
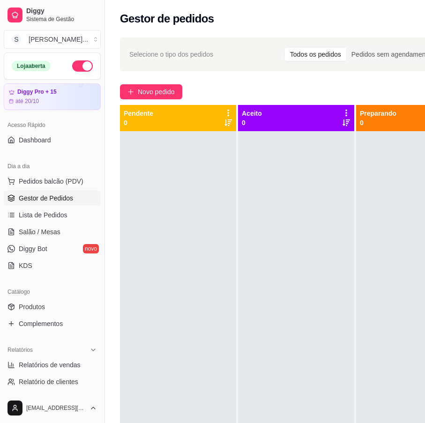
click at [153, 100] on div "**********" at bounding box center [317, 286] width 425 height 508
click at [137, 95] on button "Novo pedido" at bounding box center [151, 91] width 62 height 15
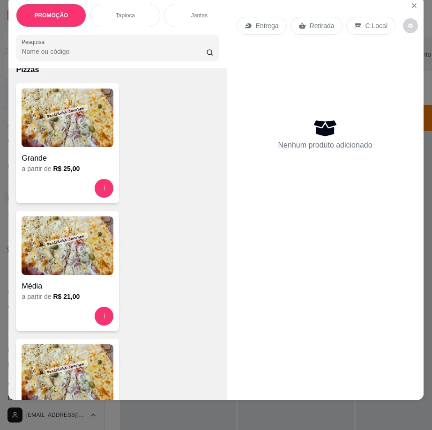
scroll to position [3001, 0]
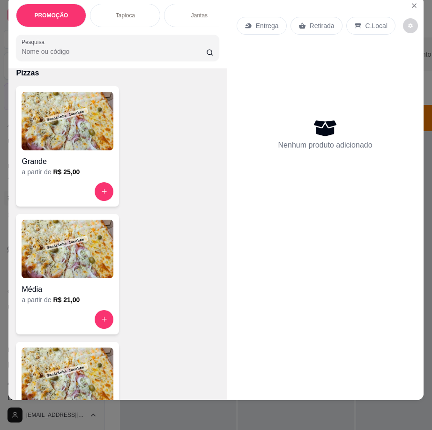
click at [73, 150] on img at bounding box center [68, 121] width 92 height 59
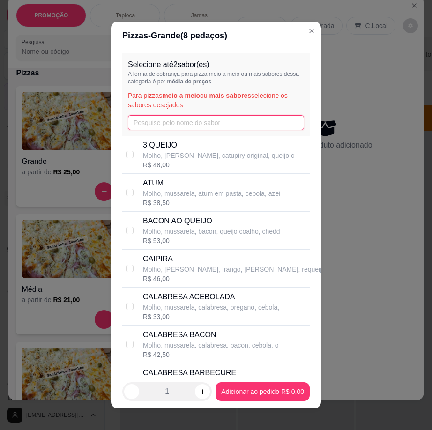
click at [189, 123] on input "text" at bounding box center [216, 122] width 176 height 15
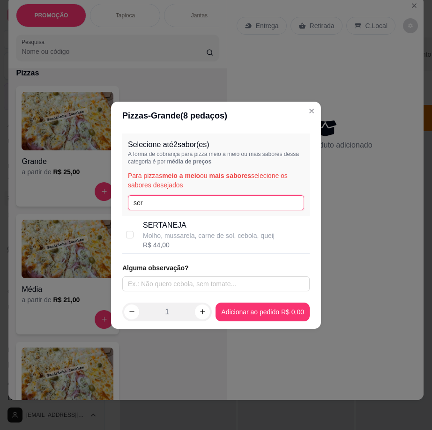
type input "ser"
drag, startPoint x: 192, startPoint y: 233, endPoint x: 211, endPoint y: 251, distance: 26.2
click at [192, 234] on p "Molho, mussarela, carne de sol, cebola, queij" at bounding box center [209, 235] width 132 height 9
checkbox input "true"
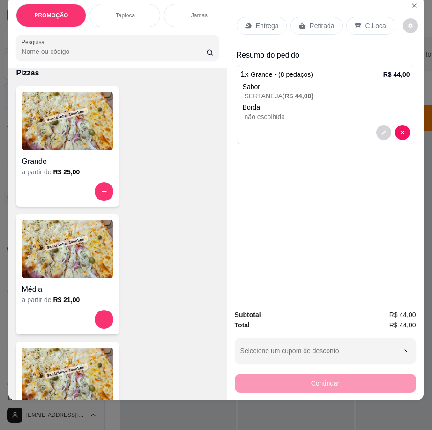
click at [59, 150] on img at bounding box center [68, 121] width 92 height 59
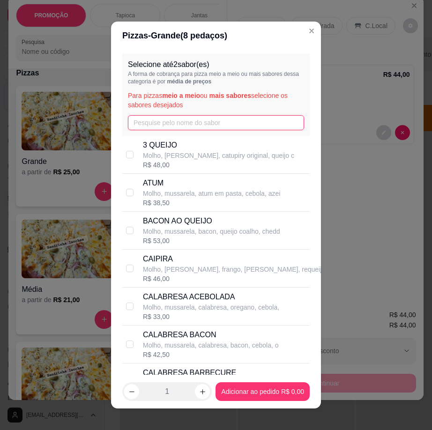
click at [223, 126] on input "text" at bounding box center [216, 122] width 176 height 15
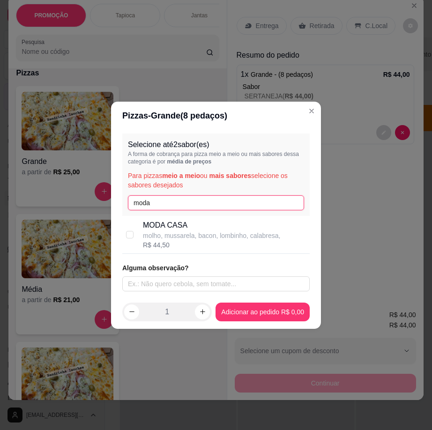
type input "moda"
click at [178, 230] on p "MODA CASA" at bounding box center [211, 225] width 137 height 11
checkbox input "true"
drag, startPoint x: 163, startPoint y: 202, endPoint x: 154, endPoint y: 196, distance: 10.4
click at [162, 201] on input "moda" at bounding box center [216, 203] width 176 height 15
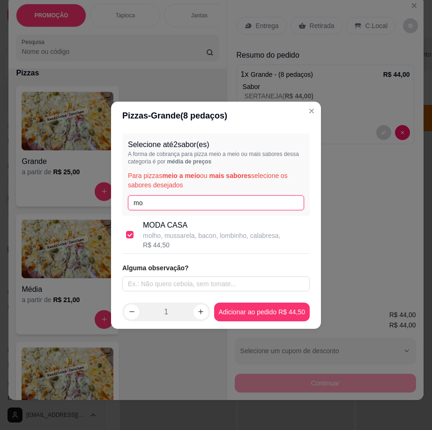
type input "m"
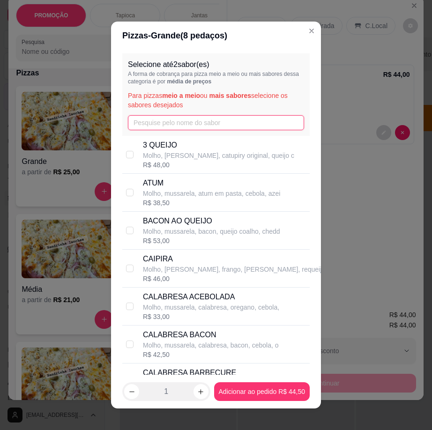
type input "2"
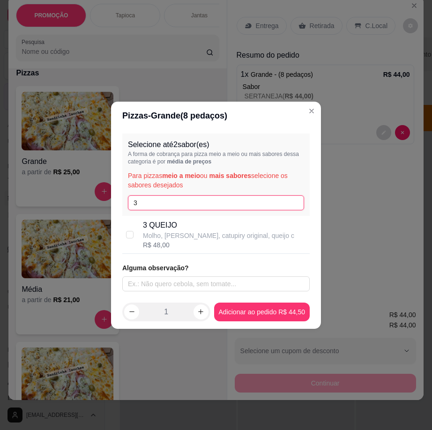
type input "3"
click at [167, 235] on p "Molho, [PERSON_NAME], catupiry original, queijo c" at bounding box center [218, 235] width 151 height 9
checkbox input "true"
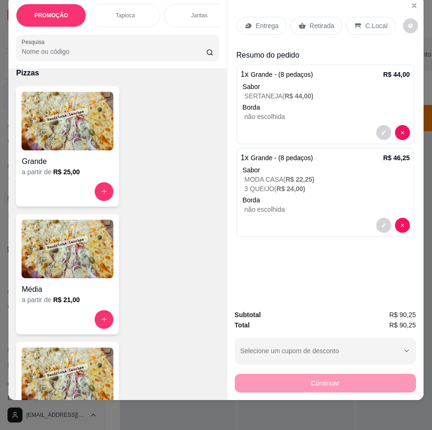
click at [269, 21] on p "Entrega" at bounding box center [267, 25] width 23 height 9
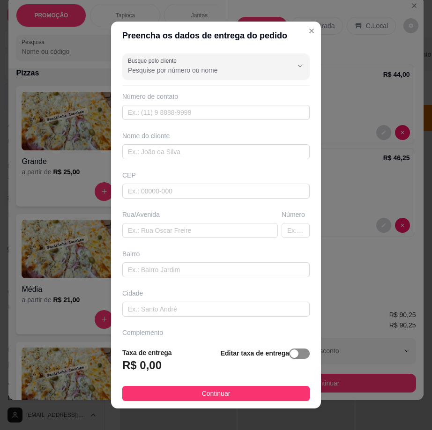
click at [290, 356] on div "button" at bounding box center [294, 354] width 8 height 8
click at [184, 380] on footer "Taxa de entrega 0,00 Editar taxa de entrega Continuar" at bounding box center [216, 374] width 210 height 70
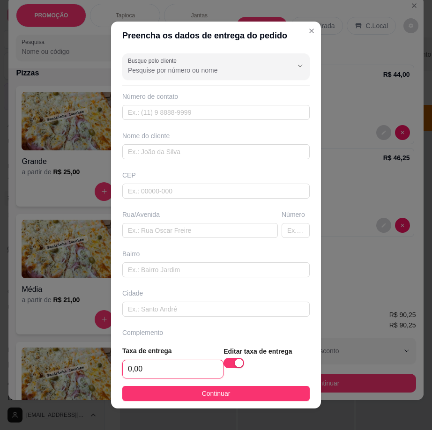
click at [185, 373] on input "0,00" at bounding box center [173, 370] width 100 height 18
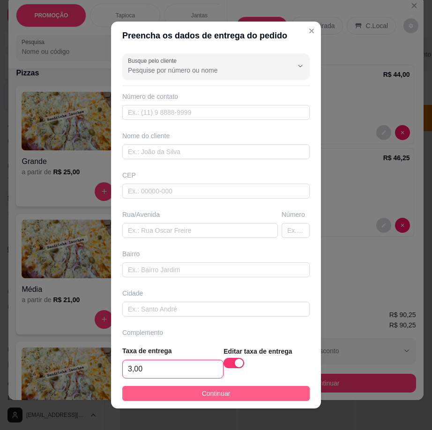
type input "3,00"
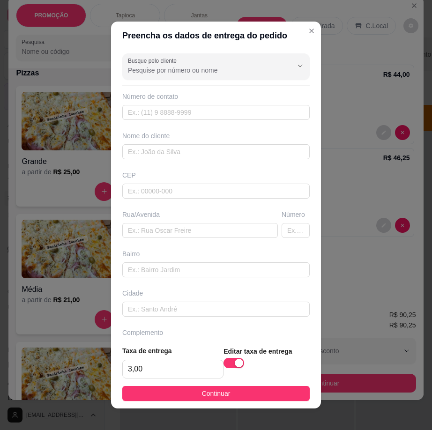
drag, startPoint x: 196, startPoint y: 396, endPoint x: 235, endPoint y: 297, distance: 107.1
click at [202, 397] on span "Continuar" at bounding box center [216, 394] width 29 height 10
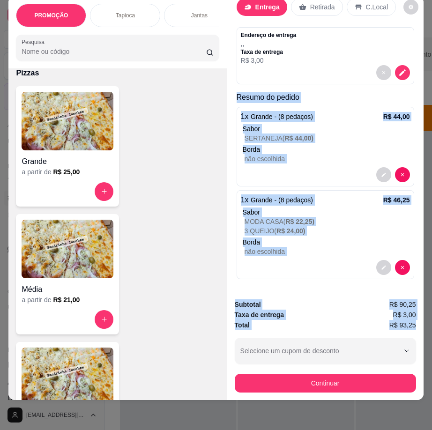
scroll to position [21, 6]
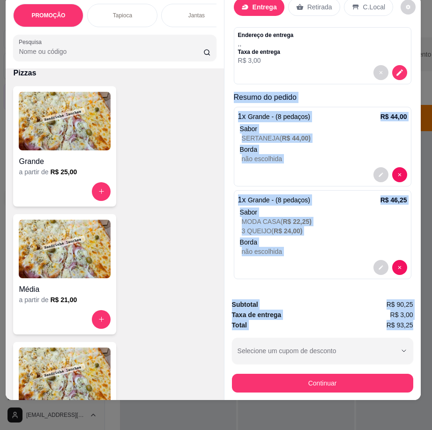
drag, startPoint x: 230, startPoint y: 108, endPoint x: 419, endPoint y: 320, distance: 283.9
click at [419, 320] on div "PROMOÇÃO Tapioca Jantas Combos da casa Sanduíche é Bauru Cachorro quente 🌭 Pizz…" at bounding box center [216, 215] width 432 height 430
copy div "Resumo do pedido 1 x Grande - (8 pedaços) R$ 44,00 Sabor SERTANEJA ( R$ 44,00 )…"
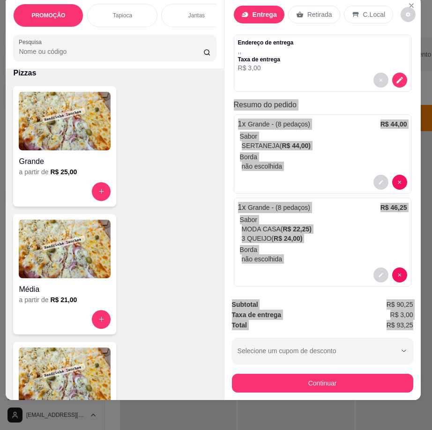
scroll to position [0, 0]
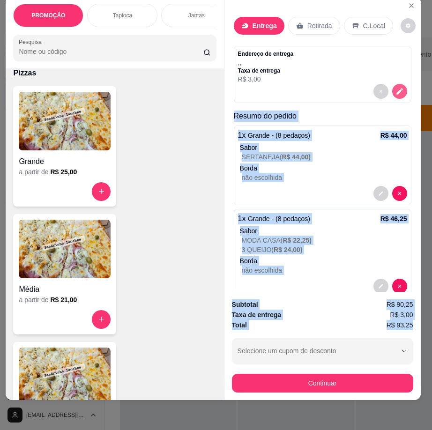
click at [396, 88] on icon "decrease-product-quantity" at bounding box center [400, 91] width 8 height 8
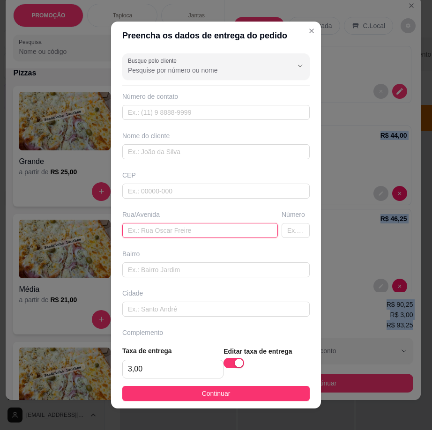
click at [156, 227] on input "text" at bounding box center [200, 230] width 156 height 15
click at [186, 230] on input "text" at bounding box center [200, 230] width 156 height 15
click at [185, 230] on input "text" at bounding box center [200, 230] width 156 height 15
click at [159, 238] on input "text" at bounding box center [200, 230] width 156 height 15
paste input "[STREET_ADDRESS]"
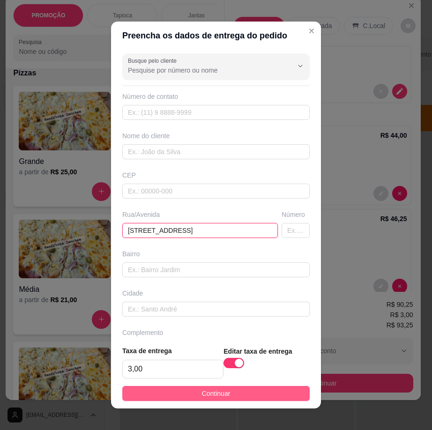
type input "[STREET_ADDRESS]"
click at [226, 399] on button "Continuar" at bounding box center [216, 393] width 188 height 15
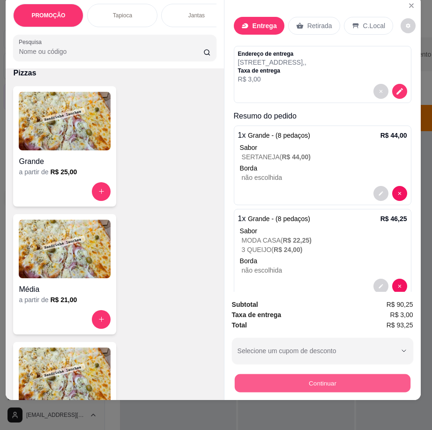
click at [292, 375] on button "Continuar" at bounding box center [322, 384] width 176 height 18
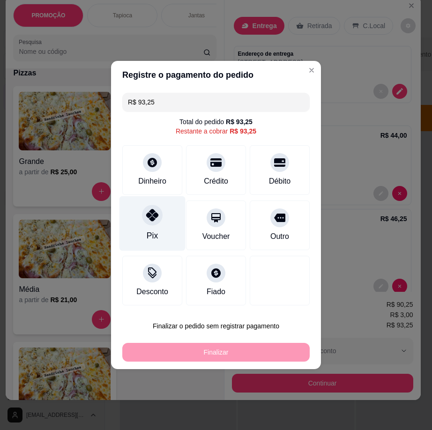
click at [156, 231] on div "Pix" at bounding box center [152, 236] width 11 height 12
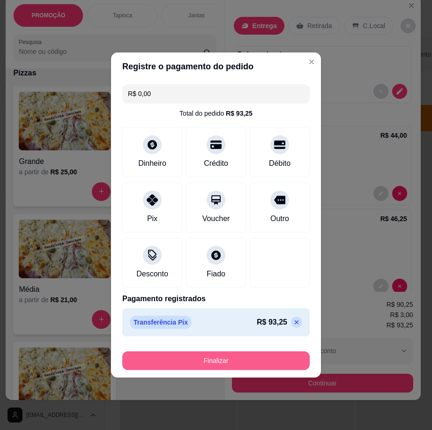
click at [215, 359] on button "Finalizar" at bounding box center [216, 361] width 188 height 19
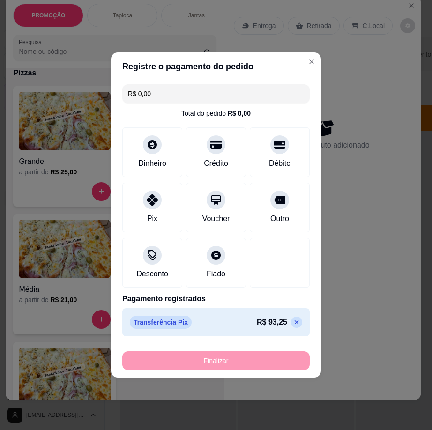
type input "-R$ 93,25"
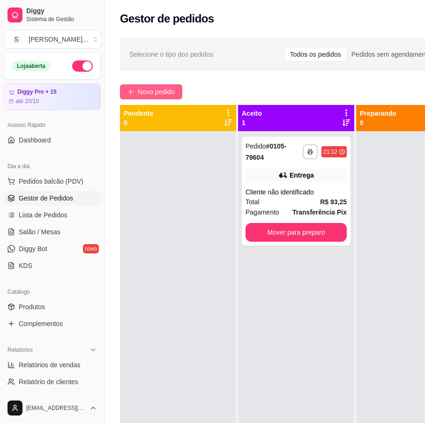
click at [127, 95] on button "Novo pedido" at bounding box center [151, 91] width 62 height 15
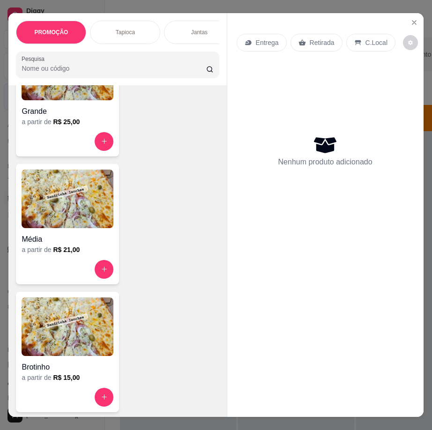
scroll to position [3095, 0]
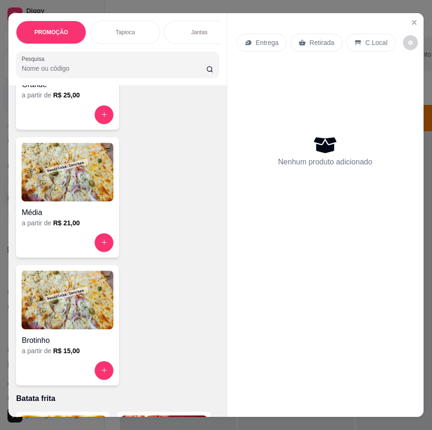
click at [47, 306] on img at bounding box center [68, 300] width 92 height 59
click at [67, 113] on div at bounding box center [68, 115] width 92 height 19
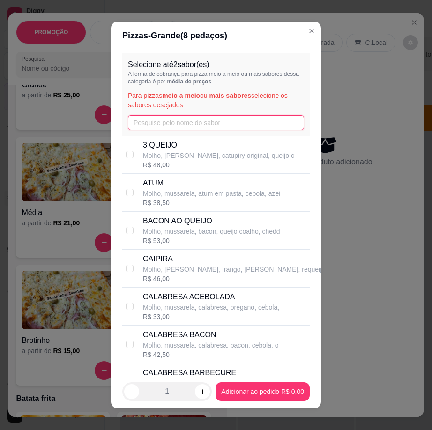
click at [227, 127] on input "text" at bounding box center [216, 122] width 176 height 15
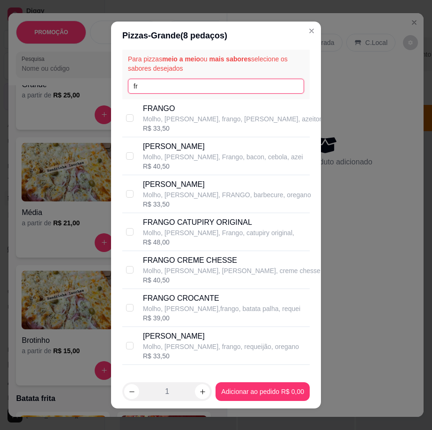
scroll to position [21, 0]
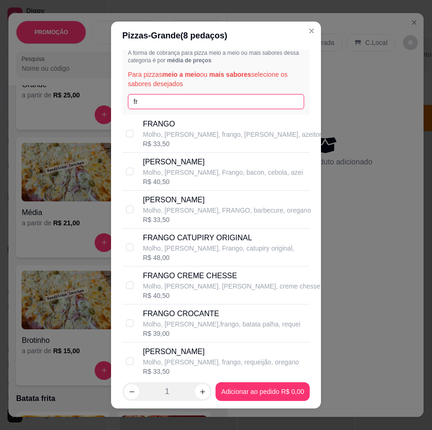
type input "fr"
click at [236, 341] on div "FRANGO CROCANTE Molho, mussarela,frango, batata palha, requei R$ 39,00" at bounding box center [216, 324] width 188 height 38
checkbox input "true"
click at [230, 363] on p "Molho, [PERSON_NAME], frango, requeijão, oregano" at bounding box center [221, 362] width 156 height 9
checkbox input "true"
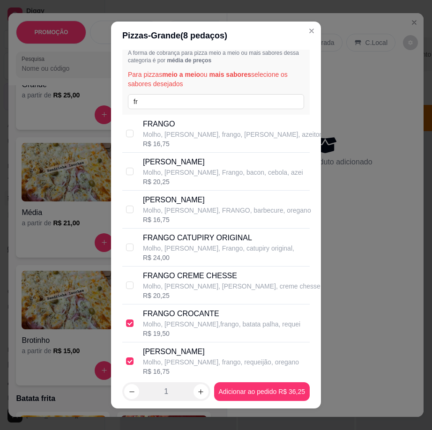
drag, startPoint x: 193, startPoint y: 332, endPoint x: 200, endPoint y: 334, distance: 7.3
click at [194, 332] on div "R$ 19,50" at bounding box center [222, 333] width 158 height 9
checkbox input "false"
click at [147, 91] on div "Selecione até 2 sabor(es) A forma de cobrança para pizza meio a meio ou mais sa…" at bounding box center [216, 73] width 188 height 83
click at [150, 98] on input "fr" at bounding box center [216, 101] width 176 height 15
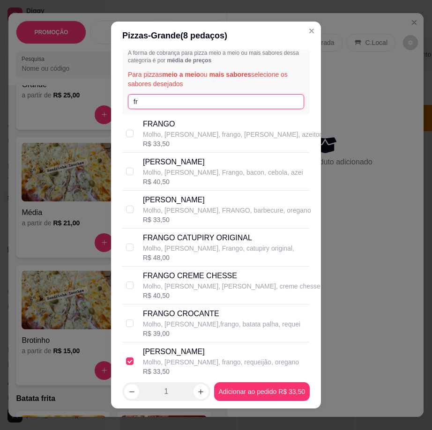
type input "f"
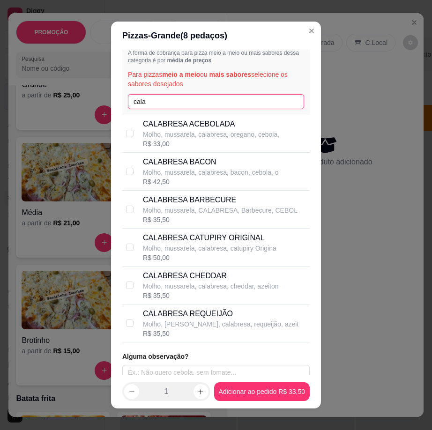
type input "cala"
click at [175, 143] on div "R$ 33,00" at bounding box center [211, 143] width 136 height 9
checkbox input "true"
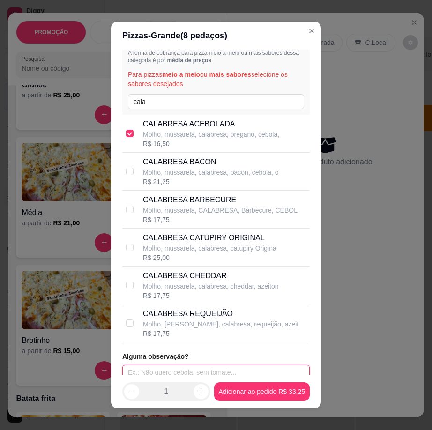
click at [222, 371] on input "text" at bounding box center [216, 372] width 188 height 15
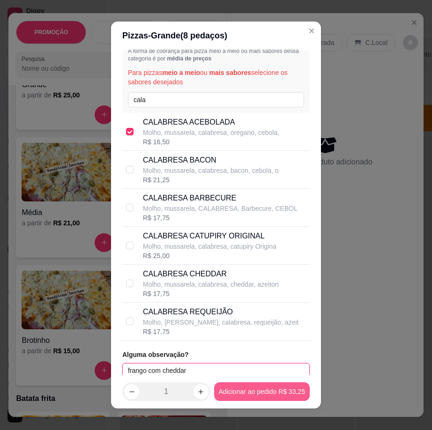
type input "frango com cheddar"
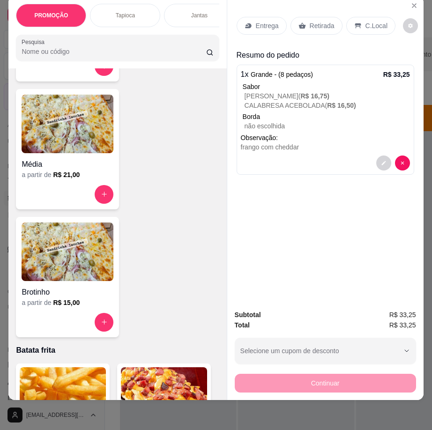
scroll to position [3142, 0]
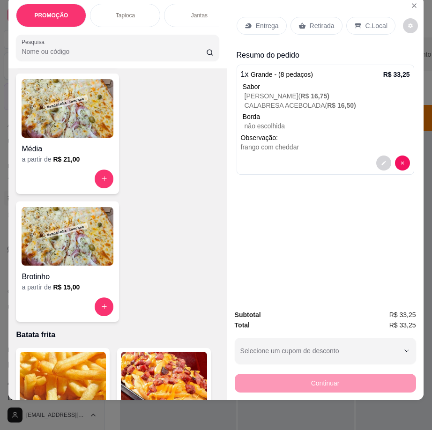
click at [267, 22] on p "Entrega" at bounding box center [267, 25] width 23 height 9
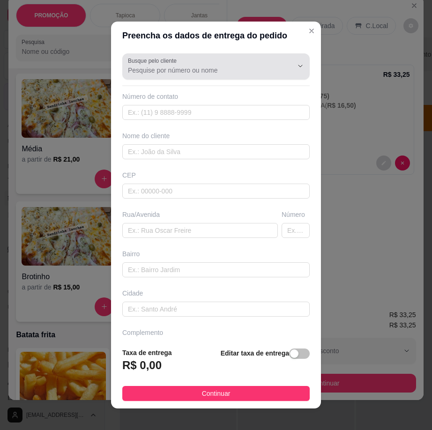
click at [207, 66] on input "Busque pelo cliente" at bounding box center [203, 70] width 150 height 9
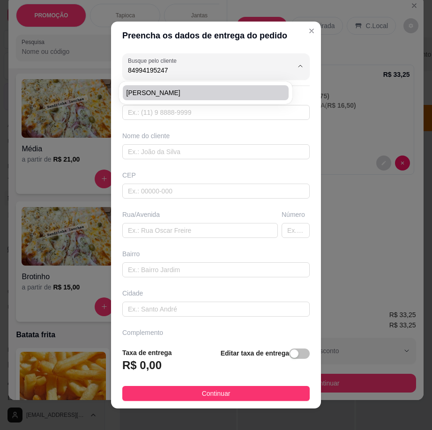
click at [226, 92] on span "[PERSON_NAME]" at bounding box center [201, 92] width 149 height 9
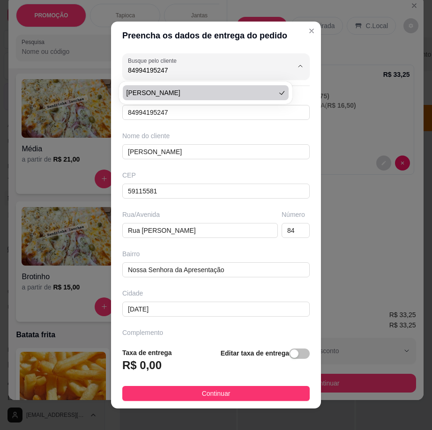
type input "[PERSON_NAME]"
type input "84994195247"
type input "[PERSON_NAME]"
type input "59115581"
type input "Rua [PERSON_NAME]"
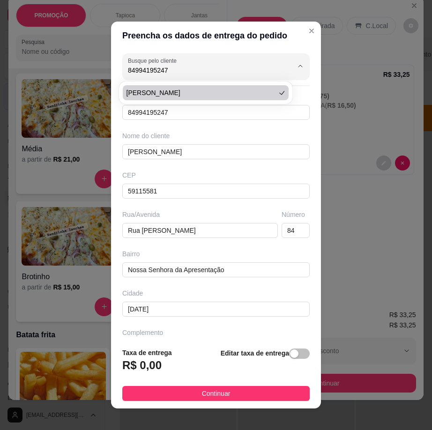
type input "84"
type input "Nossa Senhora da Apresentação"
type input "[DATE]"
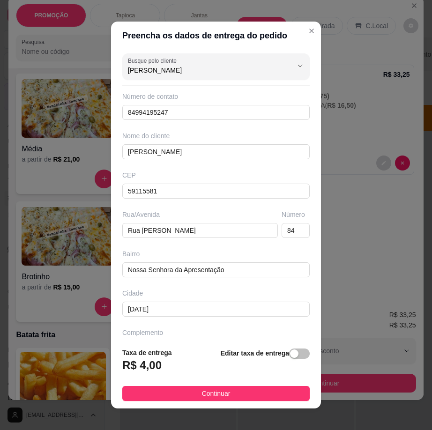
type input "[PERSON_NAME]"
click at [241, 395] on button "Continuar" at bounding box center [216, 393] width 188 height 15
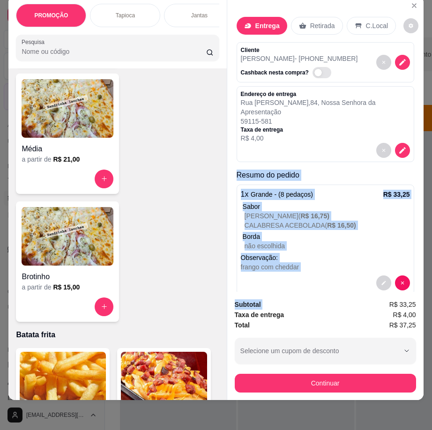
scroll to position [6, 0]
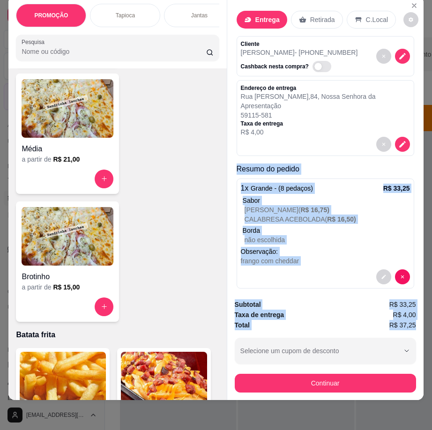
drag, startPoint x: 231, startPoint y: 161, endPoint x: 415, endPoint y: 320, distance: 243.7
click at [415, 320] on div "Entrega Retirada C.Local Cliente [PERSON_NAME] - [PHONE_NUMBER] Cashback nesta …" at bounding box center [325, 198] width 197 height 405
copy div "Resumo do pedido 1 x Grande - (8 pedaços) R$ 33,25 Sabor FRANGO REQUEIJÃO ( R$ …"
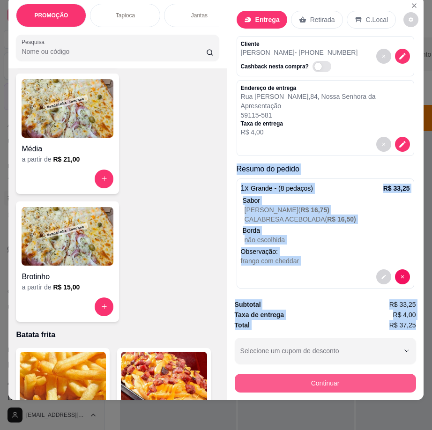
click at [283, 382] on button "Continuar" at bounding box center [325, 383] width 181 height 19
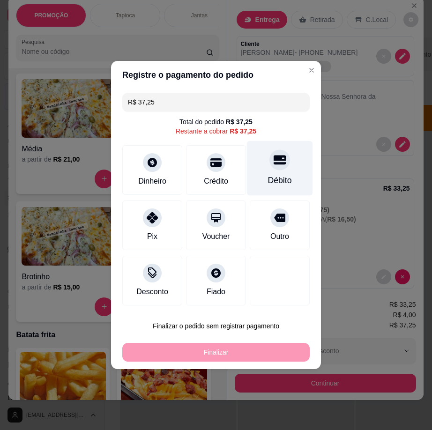
click at [274, 179] on div "Débito" at bounding box center [280, 180] width 24 height 12
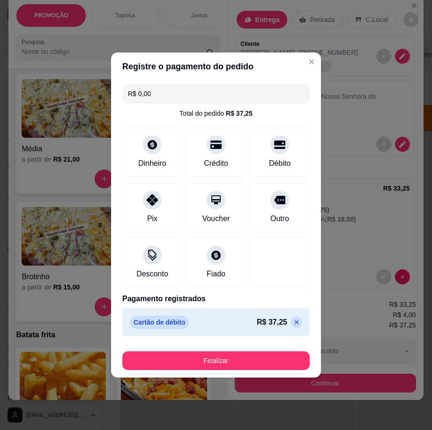
click at [257, 374] on footer "Finalizar" at bounding box center [216, 359] width 210 height 38
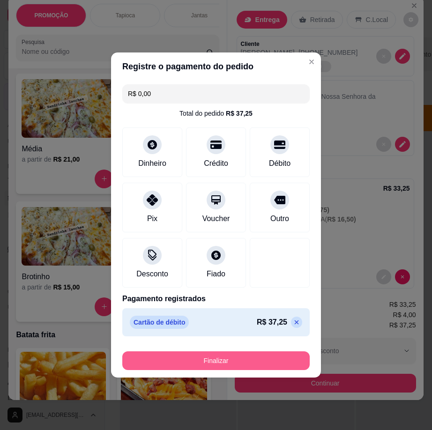
click at [242, 358] on button "Finalizar" at bounding box center [216, 361] width 188 height 19
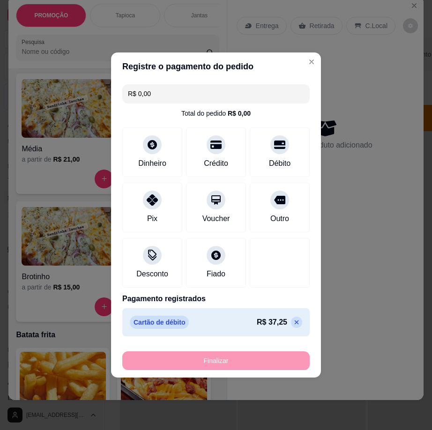
type input "-R$ 37,25"
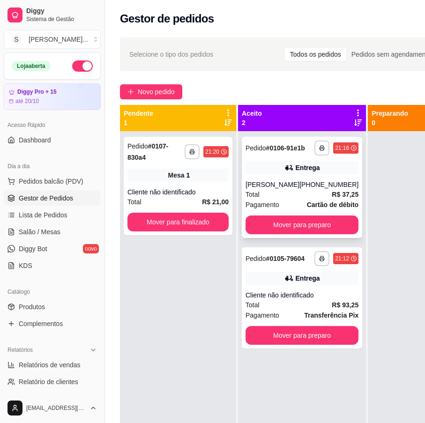
click at [294, 189] on div "[PERSON_NAME]" at bounding box center [273, 184] width 54 height 9
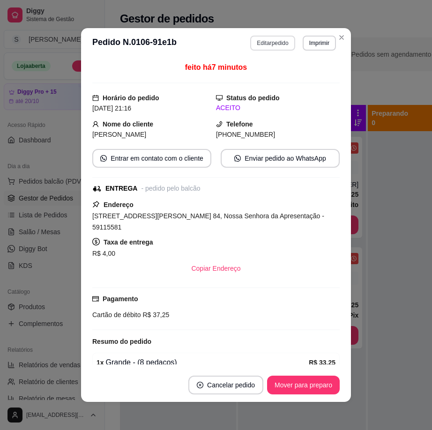
click at [258, 49] on button "Editar pedido" at bounding box center [272, 43] width 45 height 15
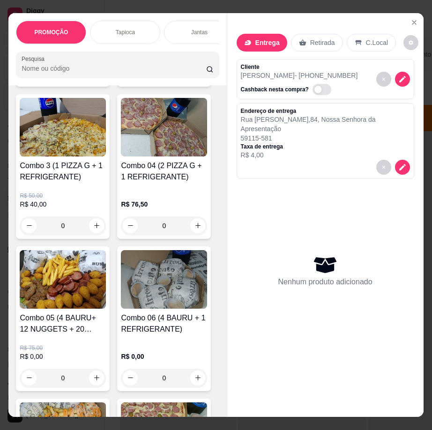
scroll to position [1219, 0]
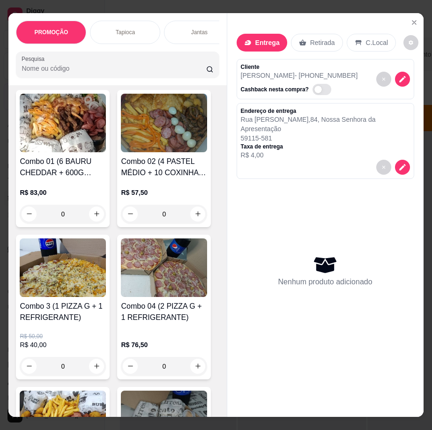
click at [81, 313] on h4 "Combo 3 (1 PIZZA G + 1 REFRIGERANTE)" at bounding box center [63, 312] width 86 height 23
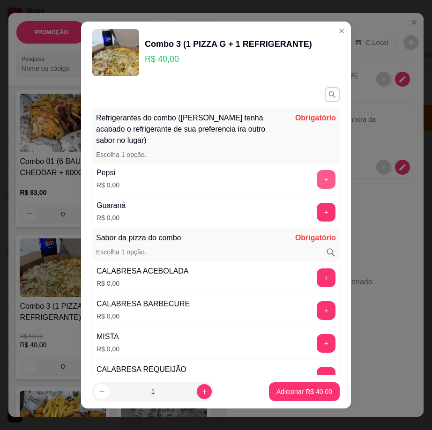
click at [317, 176] on button "+" at bounding box center [326, 179] width 19 height 19
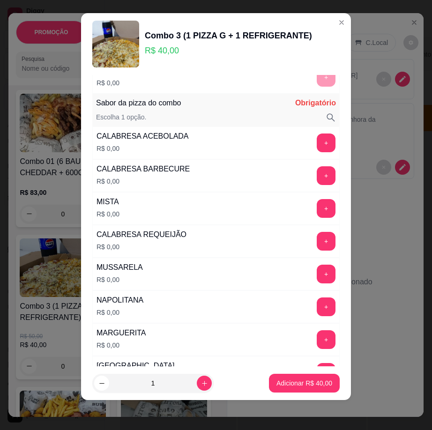
scroll to position [145, 0]
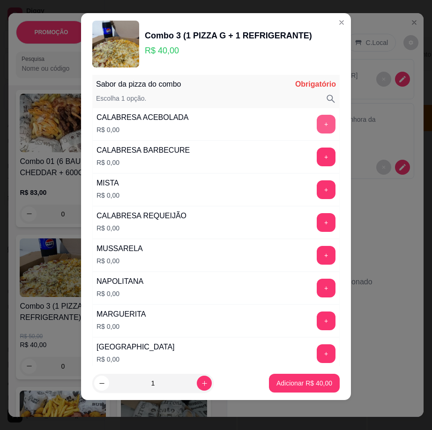
click at [317, 123] on button "+" at bounding box center [326, 124] width 19 height 19
click at [317, 183] on button "+" at bounding box center [326, 190] width 19 height 19
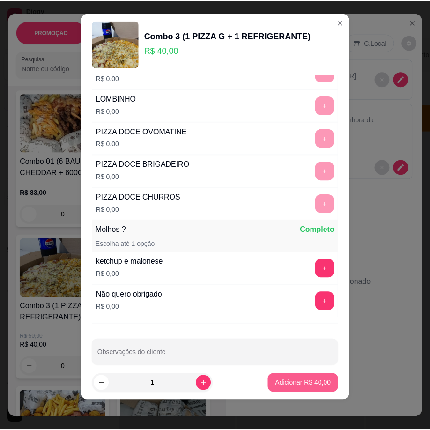
scroll to position [537, 0]
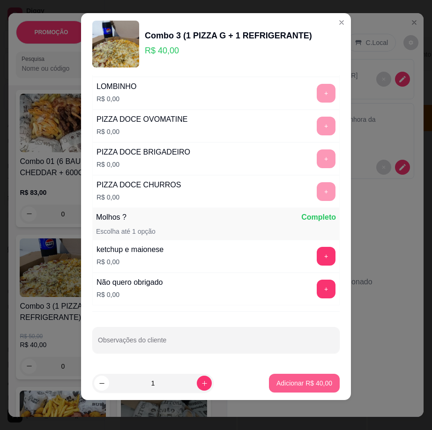
click at [290, 385] on p "Adicionar R$ 40,00" at bounding box center [305, 383] width 56 height 9
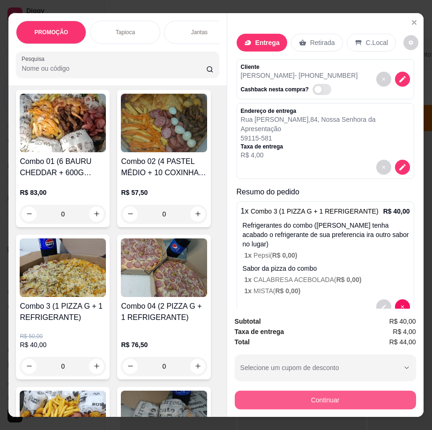
click at [372, 401] on button "Continuar" at bounding box center [325, 400] width 181 height 19
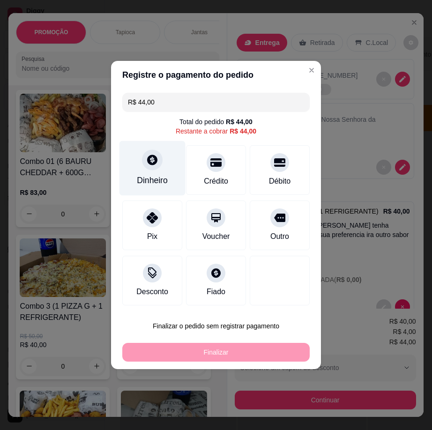
click at [151, 170] on div at bounding box center [152, 160] width 21 height 21
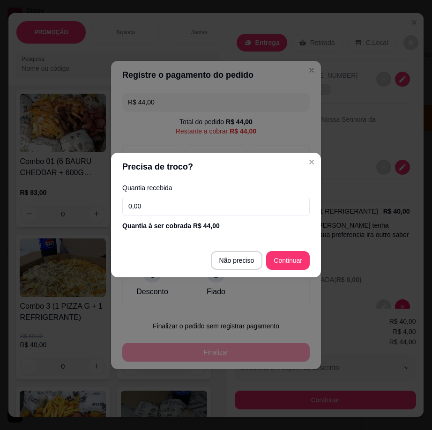
click at [153, 206] on input "0,00" at bounding box center [216, 206] width 188 height 19
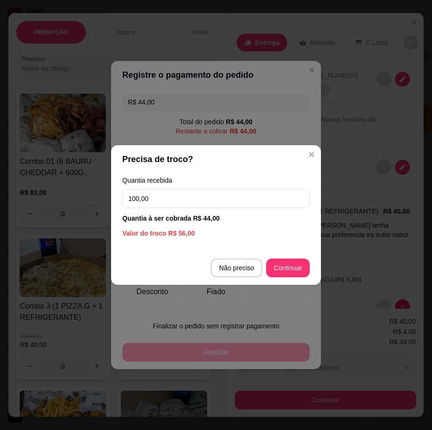
type input "100,00"
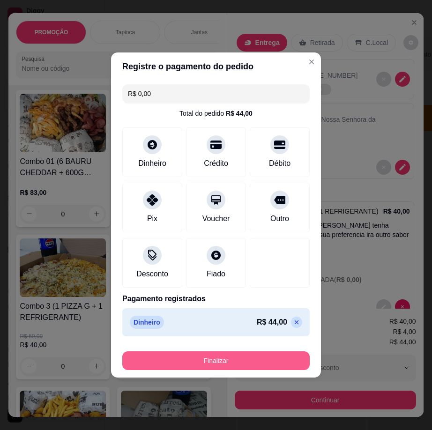
click at [266, 363] on button "Finalizar" at bounding box center [216, 361] width 188 height 19
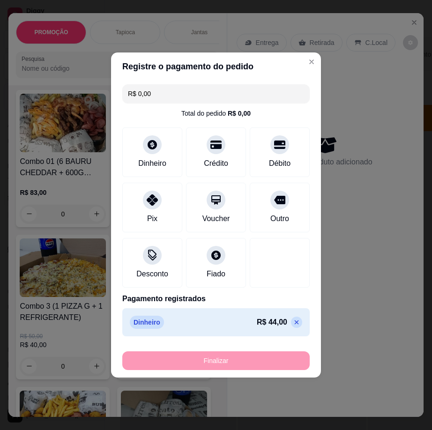
type input "-R$ 44,00"
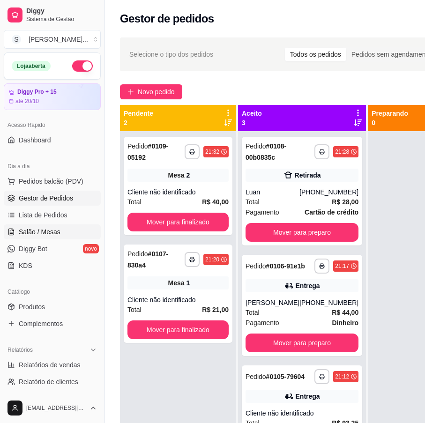
click at [43, 233] on span "Salão / Mesas" at bounding box center [40, 231] width 42 height 9
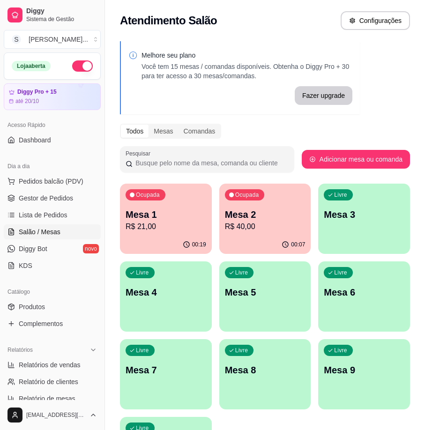
click at [157, 233] on div "Ocupada Mesa 1 R$ 21,00" at bounding box center [166, 210] width 92 height 52
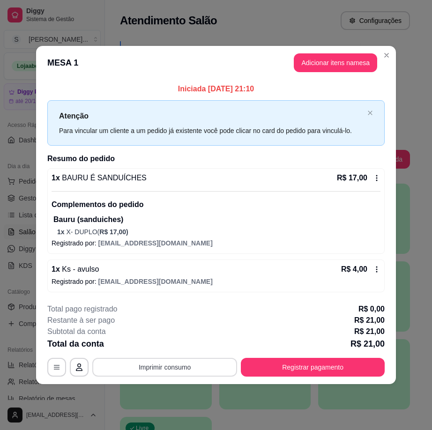
click at [203, 360] on button "Imprimir consumo" at bounding box center [164, 367] width 145 height 19
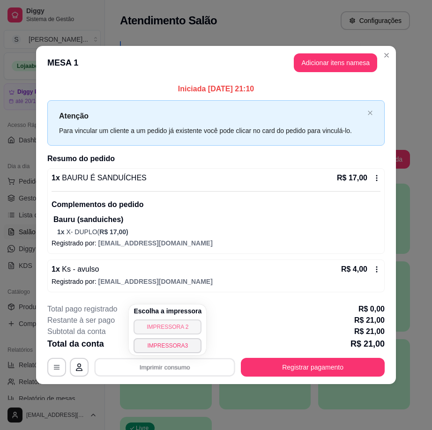
click at [188, 329] on button "IMPRESSORA 2" at bounding box center [168, 327] width 68 height 15
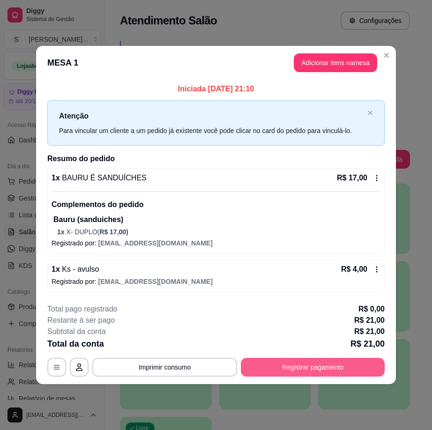
click at [308, 373] on button "Registrar pagamento" at bounding box center [313, 367] width 144 height 19
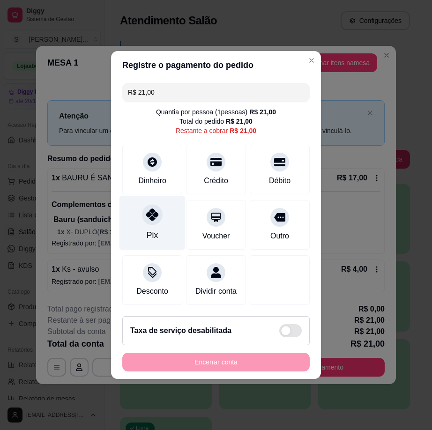
click at [137, 209] on div "Pix" at bounding box center [153, 223] width 66 height 55
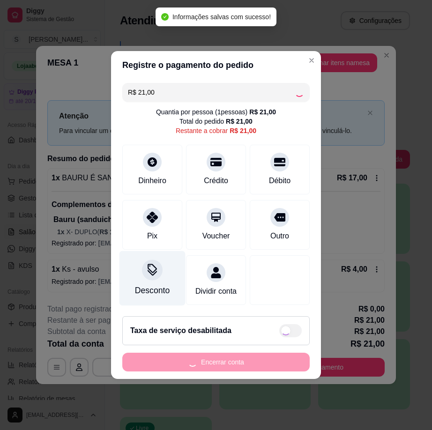
type input "R$ 0,00"
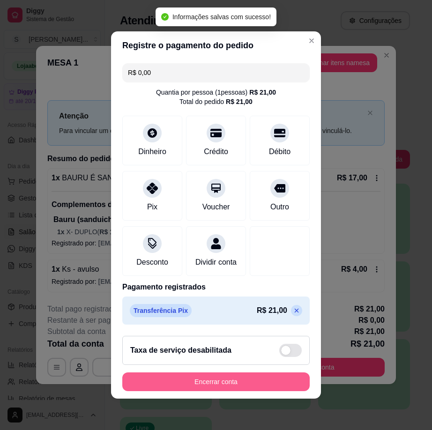
click at [220, 392] on button "Encerrar conta" at bounding box center [216, 382] width 188 height 19
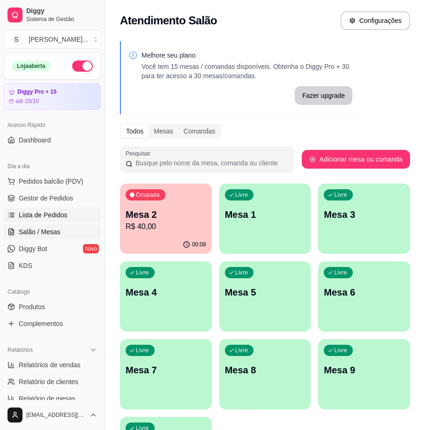
click at [49, 217] on span "Lista de Pedidos" at bounding box center [43, 215] width 49 height 9
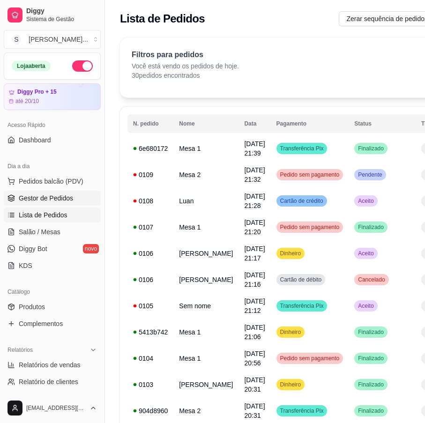
click at [15, 197] on icon at bounding box center [12, 199] width 8 height 8
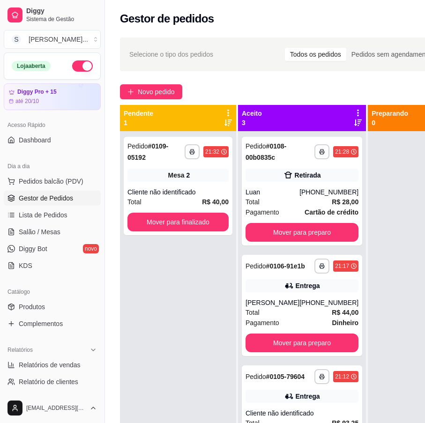
click at [0, 180] on div "Dia a dia Pedidos balcão (PDV) Gestor de Pedidos Lista de Pedidos Salão / Mesas…" at bounding box center [52, 216] width 105 height 122
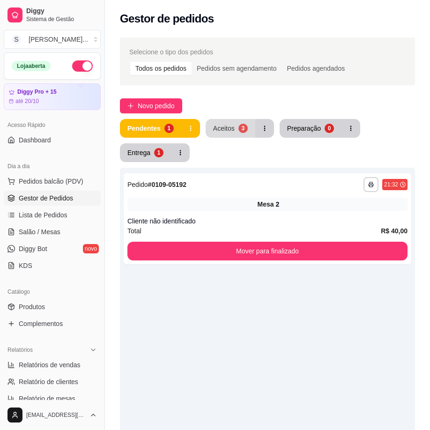
click at [236, 136] on button "Aceitos 3" at bounding box center [231, 128] width 50 height 19
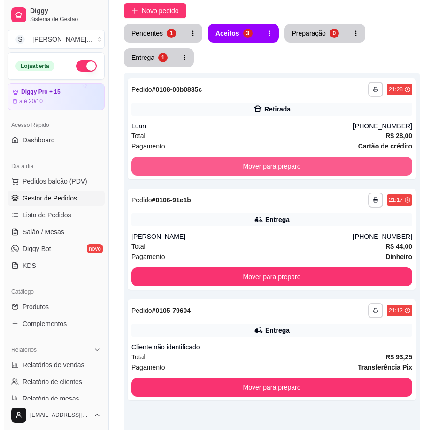
scroll to position [206, 0]
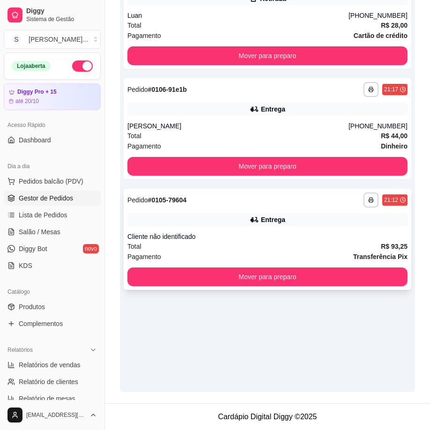
click at [301, 234] on div "Cliente não identificado" at bounding box center [268, 236] width 280 height 9
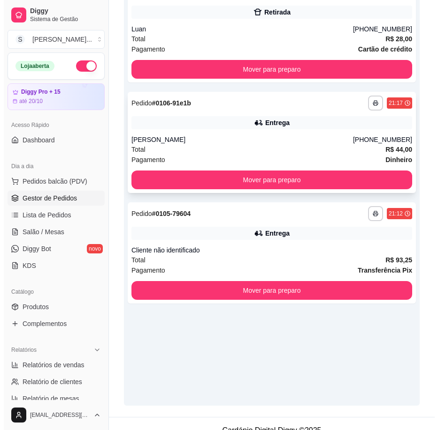
scroll to position [112, 0]
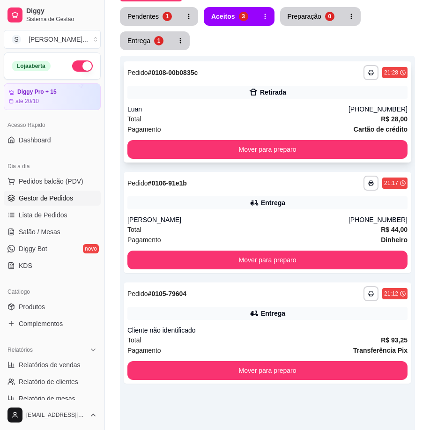
click at [258, 112] on div "Luan" at bounding box center [238, 109] width 221 height 9
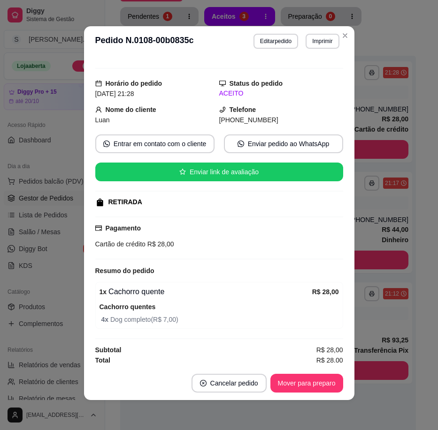
scroll to position [15, 0]
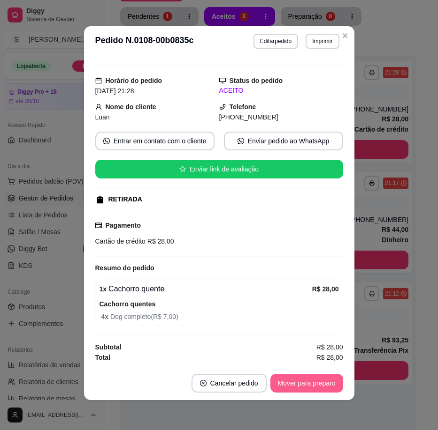
click at [307, 378] on button "Mover para preparo" at bounding box center [306, 383] width 73 height 19
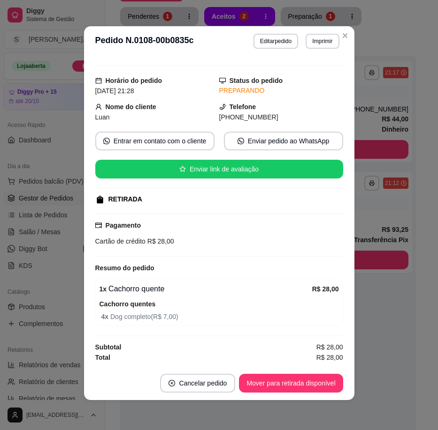
click at [273, 370] on footer "Cancelar pedido Mover para retirada disponível" at bounding box center [219, 384] width 270 height 34
click at [277, 383] on button "Mover para retirada disponível" at bounding box center [291, 383] width 104 height 19
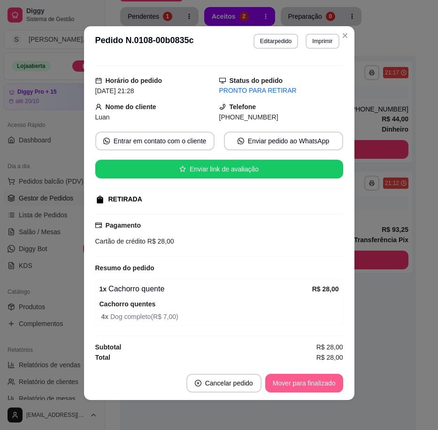
click at [280, 386] on button "Mover para finalizado" at bounding box center [304, 383] width 78 height 19
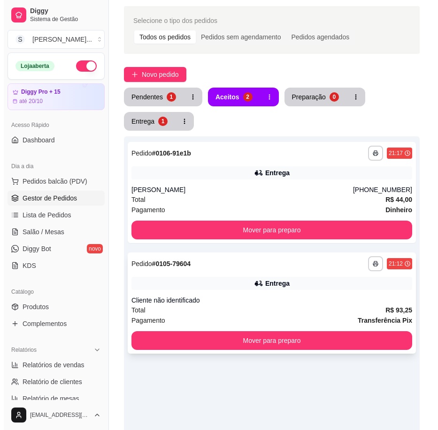
scroll to position [0, 0]
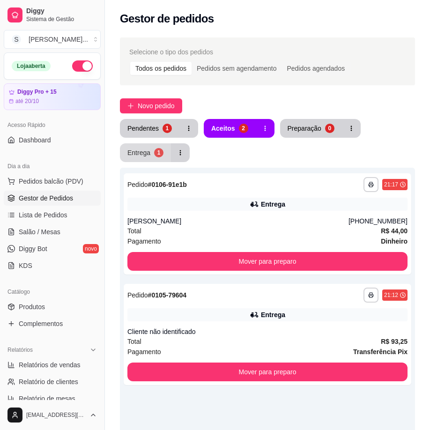
click at [150, 154] on div "Entrega" at bounding box center [139, 152] width 23 height 9
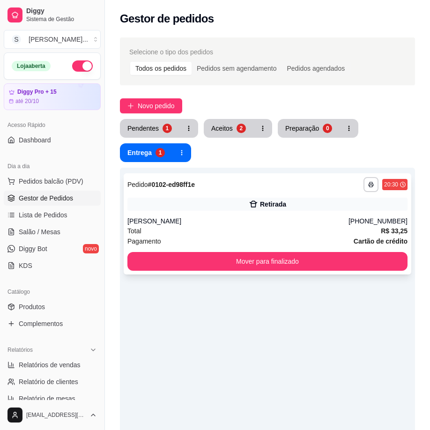
click at [217, 224] on div "[PERSON_NAME]" at bounding box center [238, 221] width 221 height 9
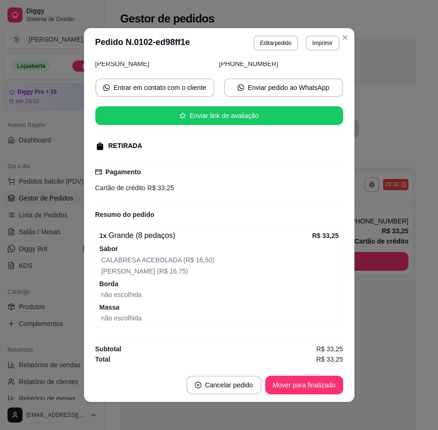
scroll to position [2, 0]
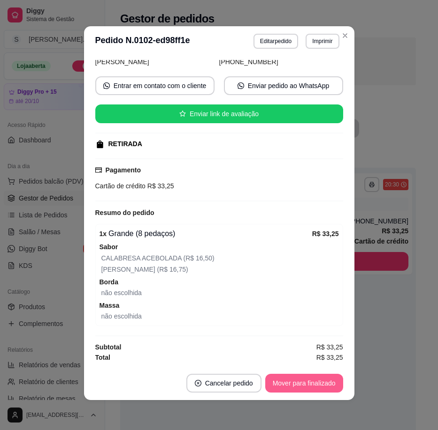
click at [300, 377] on button "Mover para finalizado" at bounding box center [304, 383] width 78 height 19
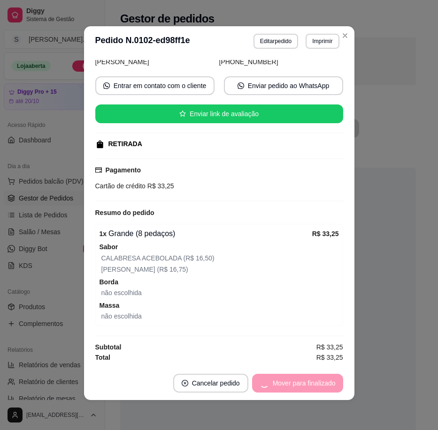
scroll to position [49, 0]
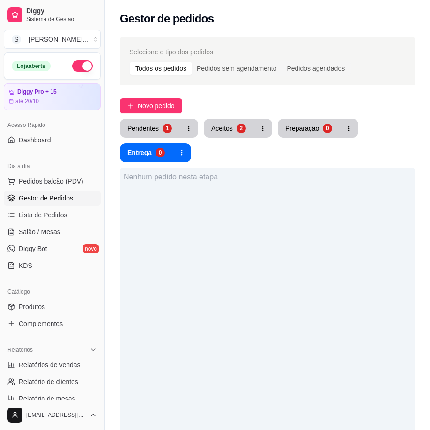
click at [234, 136] on button "Aceitos 2" at bounding box center [229, 128] width 50 height 19
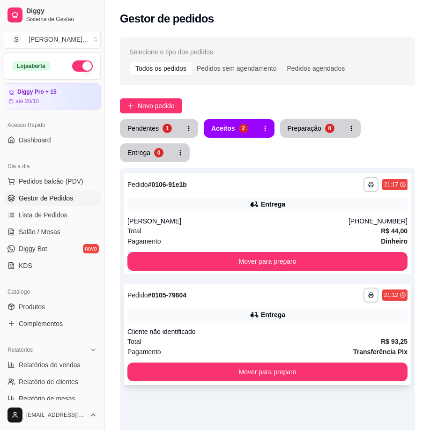
click at [244, 334] on div "Cliente não identificado" at bounding box center [268, 331] width 280 height 9
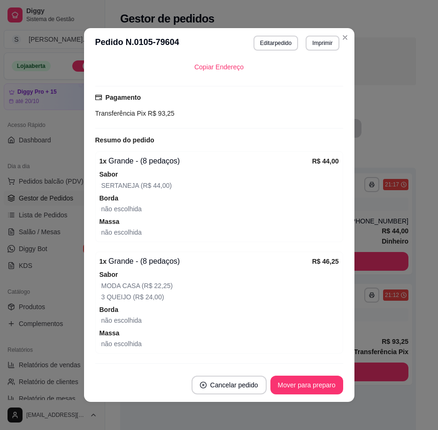
scroll to position [260, 0]
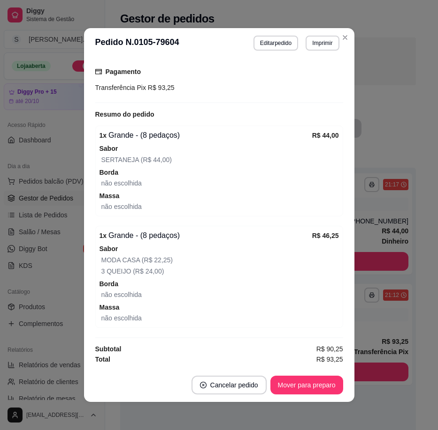
click at [289, 375] on footer "Cancelar pedido Mover para preparo" at bounding box center [219, 386] width 270 height 34
click at [288, 381] on button "Mover para preparo" at bounding box center [306, 385] width 73 height 19
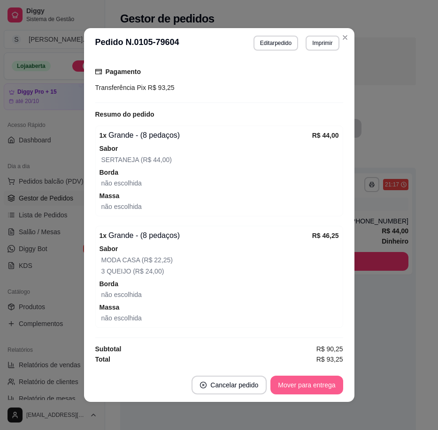
click at [299, 385] on button "Mover para entrega" at bounding box center [306, 385] width 72 height 19
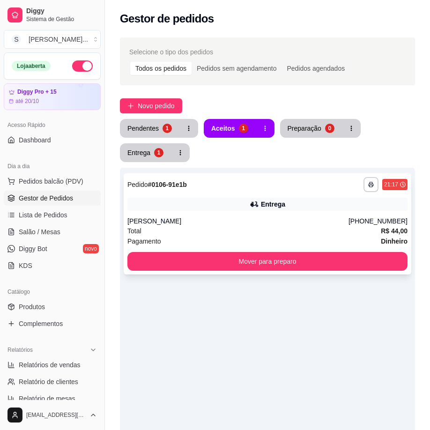
click at [328, 218] on div "[PERSON_NAME]" at bounding box center [238, 221] width 221 height 9
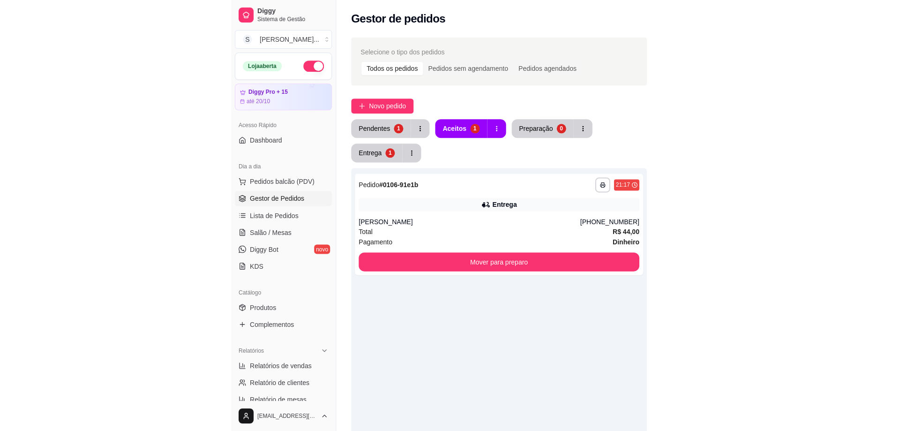
scroll to position [217, 0]
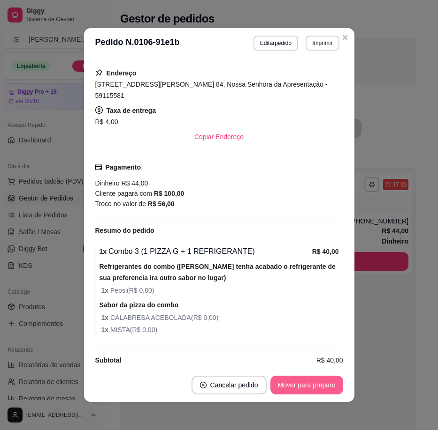
click at [310, 384] on button "Mover para preparo" at bounding box center [306, 385] width 73 height 19
click at [317, 382] on button "Mover para entrega" at bounding box center [307, 386] width 70 height 18
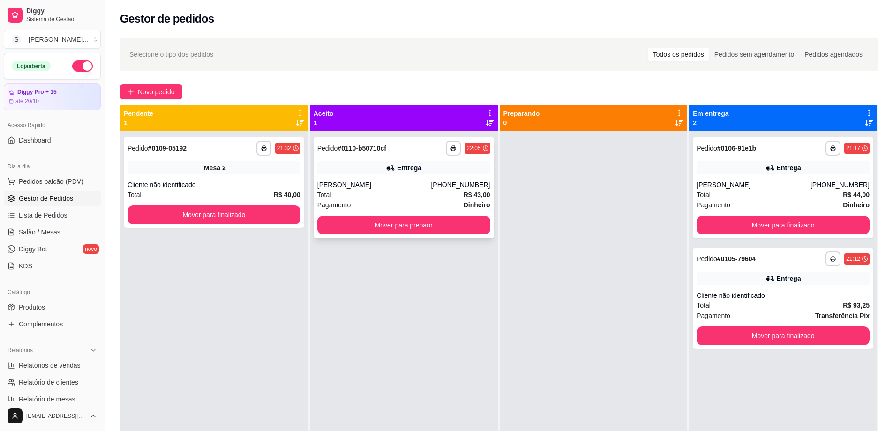
click at [425, 192] on div "Total R$ 43,00" at bounding box center [403, 194] width 173 height 10
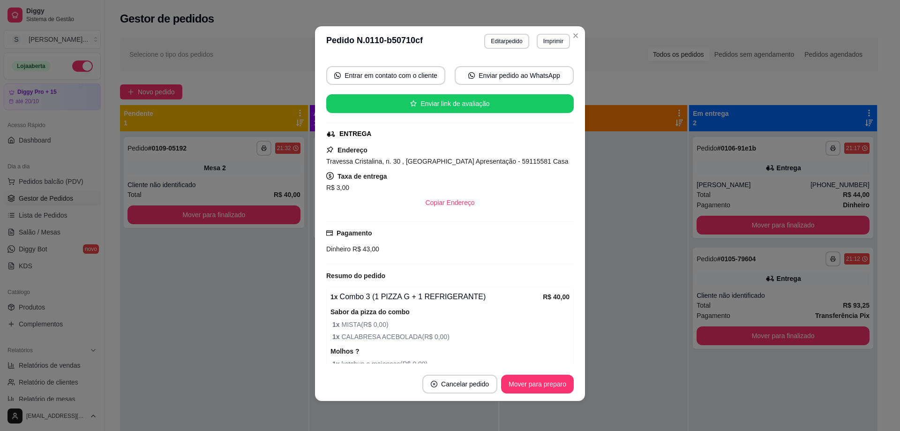
scroll to position [231, 0]
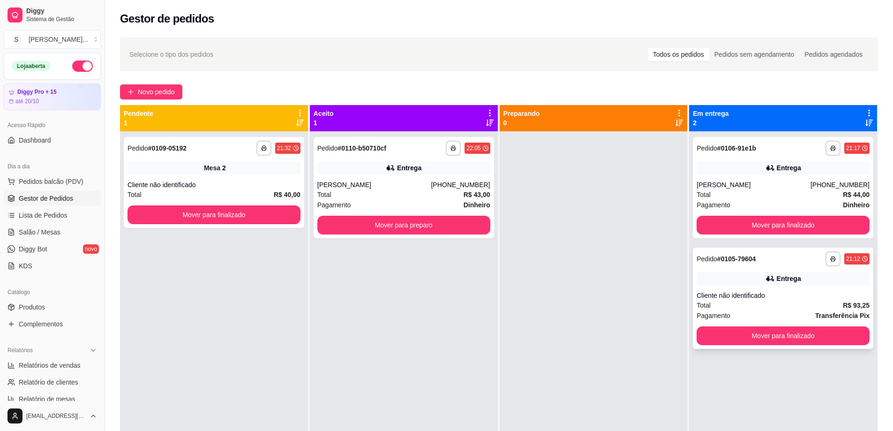
click at [431, 289] on div "**********" at bounding box center [783, 298] width 181 height 101
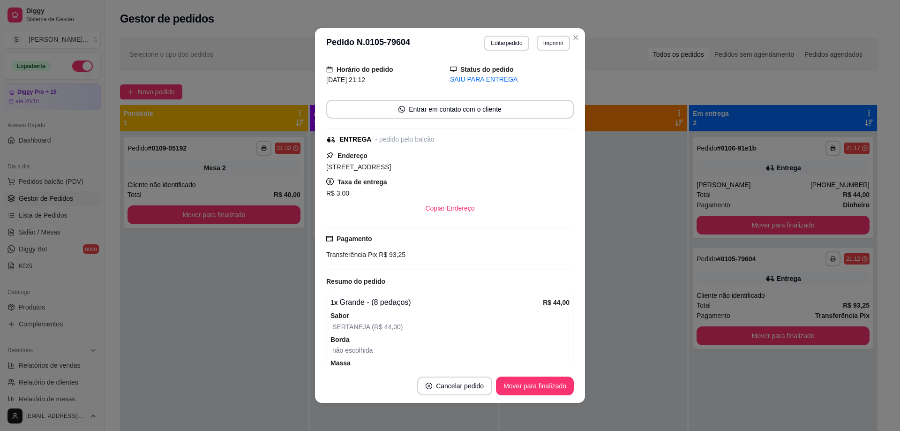
scroll to position [94, 0]
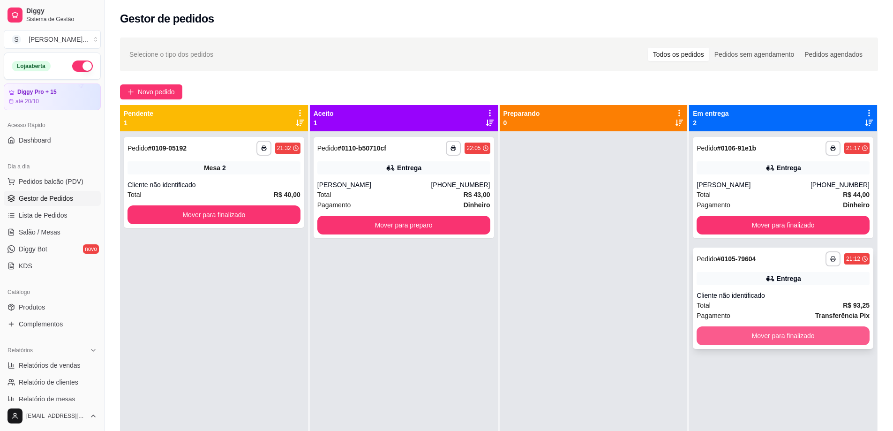
click at [431, 339] on button "Mover para finalizado" at bounding box center [783, 335] width 173 height 19
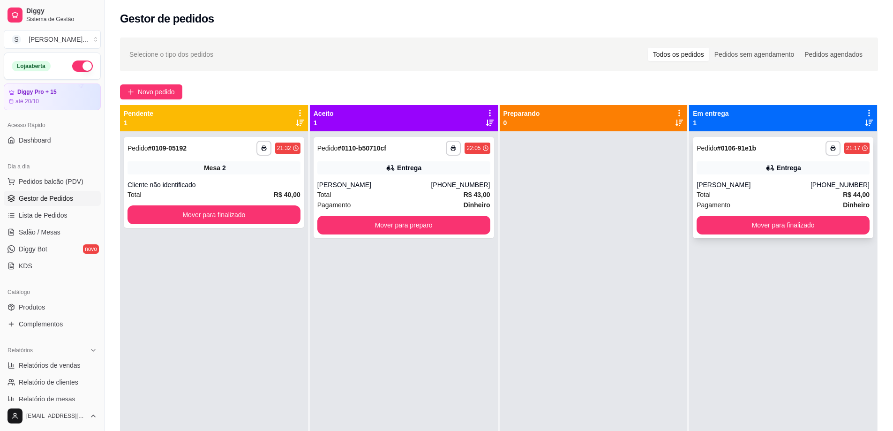
click at [431, 187] on div "[PERSON_NAME]" at bounding box center [754, 184] width 114 height 9
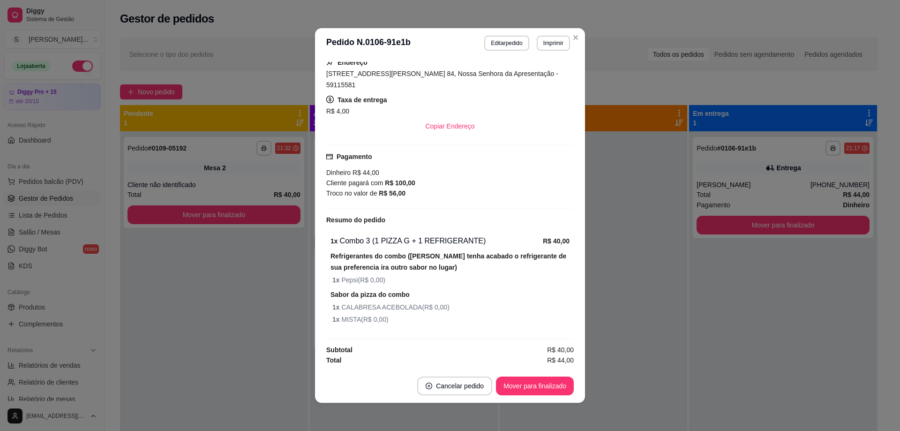
scroll to position [152, 0]
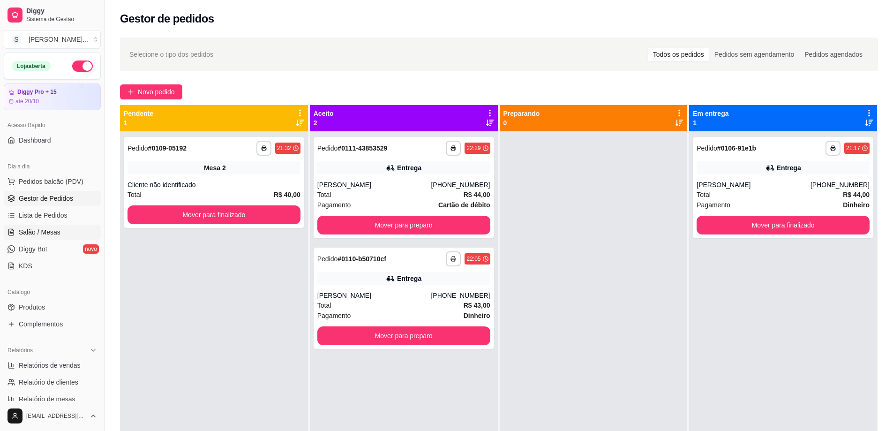
click at [22, 227] on span "Salão / Mesas" at bounding box center [40, 231] width 42 height 9
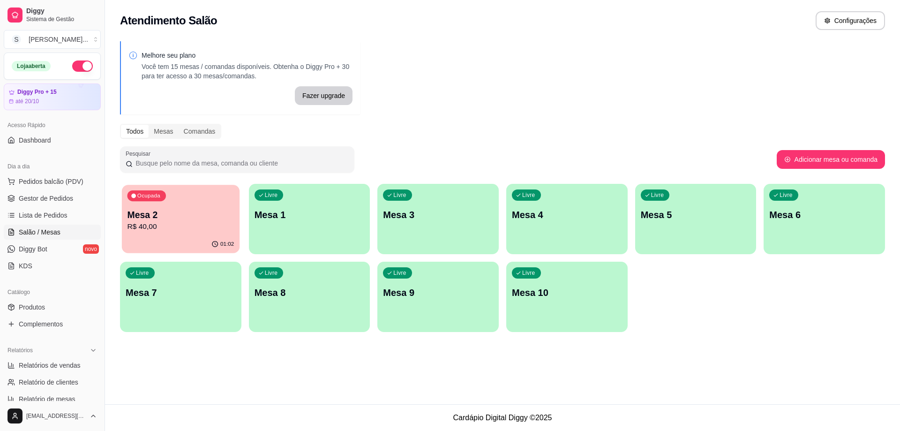
click at [171, 233] on div "Ocupada Mesa 2 R$ 40,00" at bounding box center [181, 210] width 118 height 51
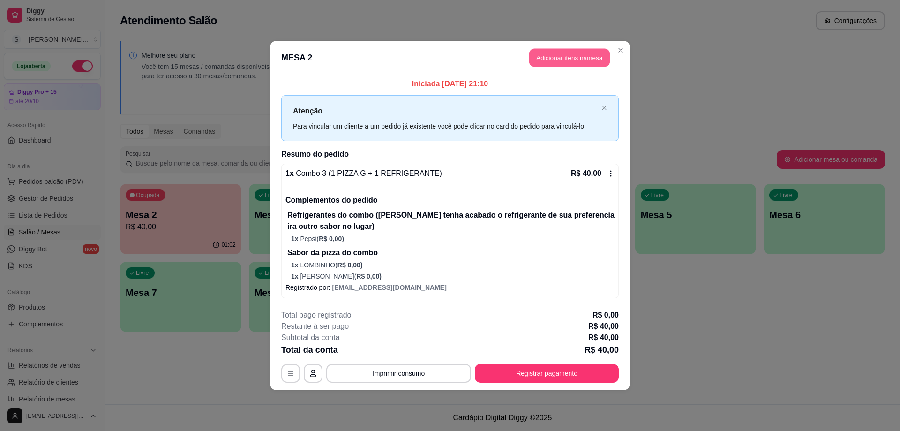
click at [431, 61] on button "Adicionar itens na mesa" at bounding box center [569, 58] width 81 height 18
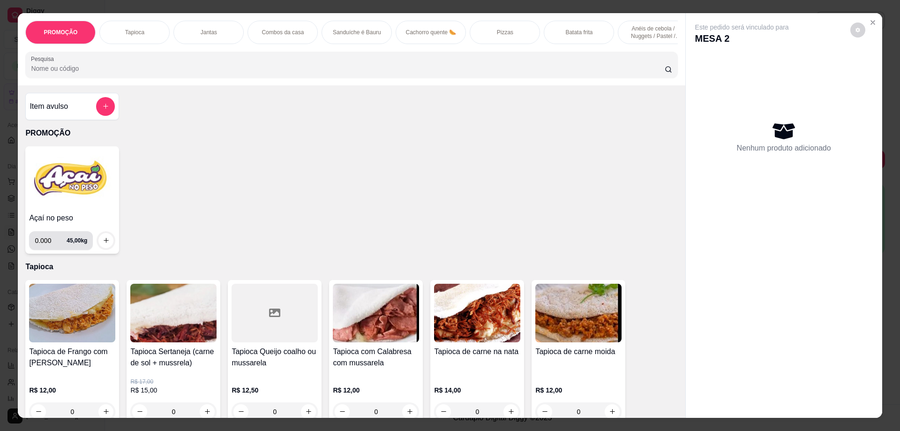
click at [59, 224] on h4 "Açaí no peso" at bounding box center [72, 217] width 86 height 11
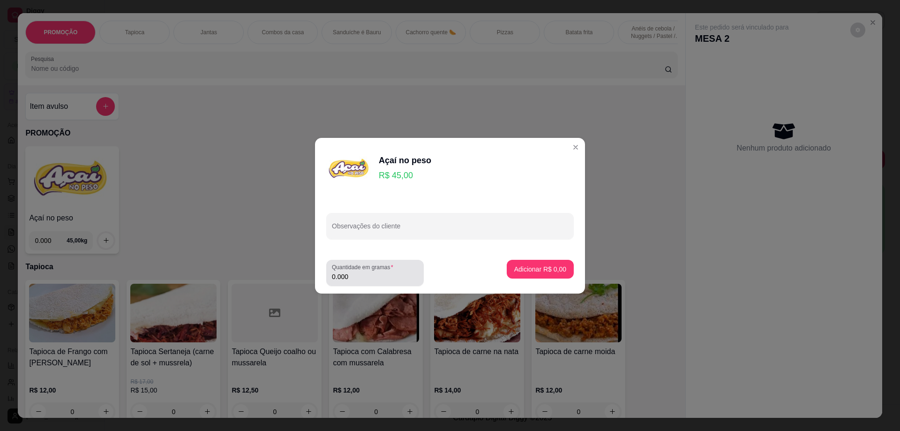
click at [356, 279] on input "0.000" at bounding box center [375, 276] width 86 height 9
type input "0.244"
click at [431, 264] on button "Adicionar R$ 10,98" at bounding box center [538, 269] width 71 height 19
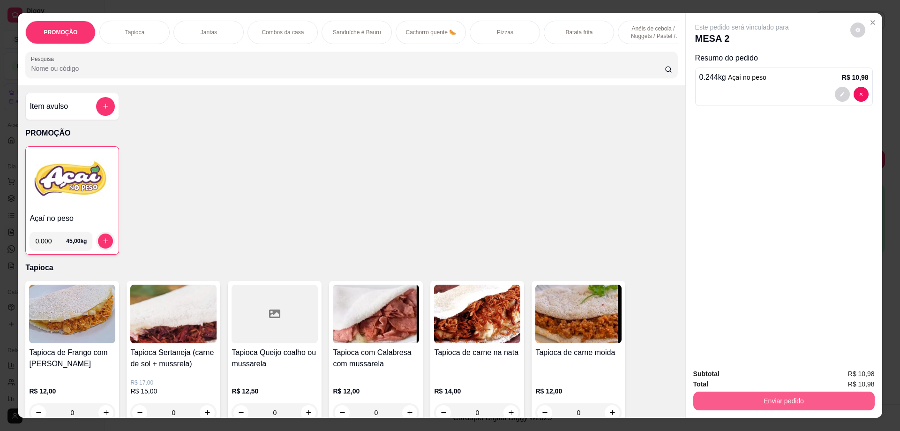
click at [431, 400] on button "Enviar pedido" at bounding box center [784, 401] width 181 height 19
click at [431, 384] on button "Registrar cliente" at bounding box center [788, 378] width 62 height 18
click at [431, 393] on button "Enviar pedido" at bounding box center [784, 401] width 176 height 18
click at [431, 371] on button "Enviar pedido" at bounding box center [851, 377] width 52 height 17
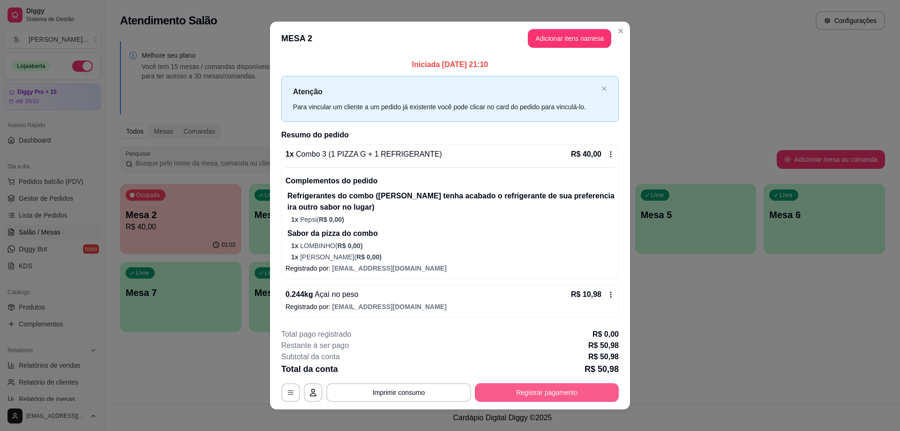
click at [431, 389] on button "Registrar pagamento" at bounding box center [547, 392] width 144 height 19
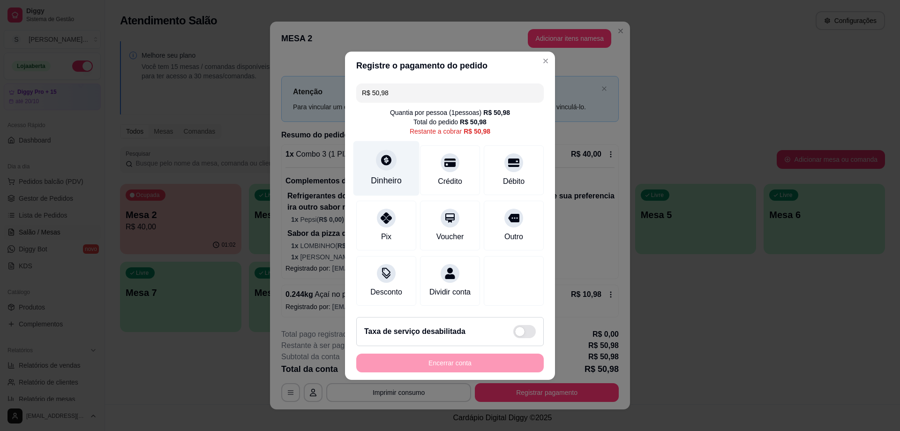
click at [383, 161] on div at bounding box center [386, 160] width 21 height 21
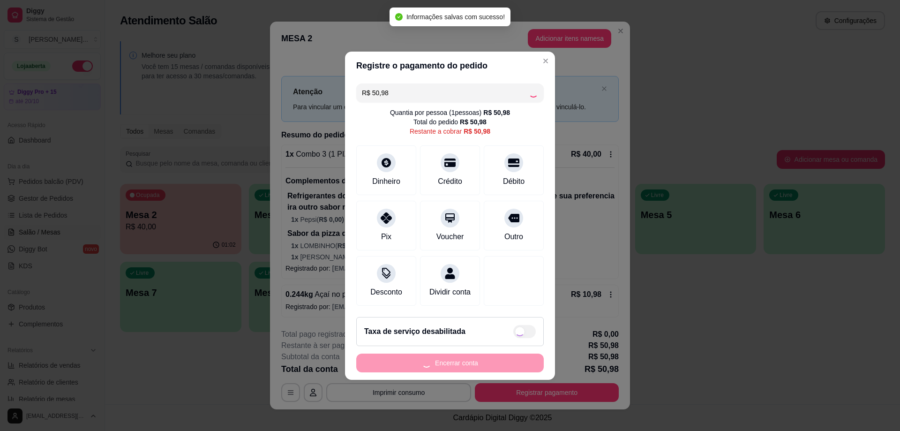
type input "R$ 0,00"
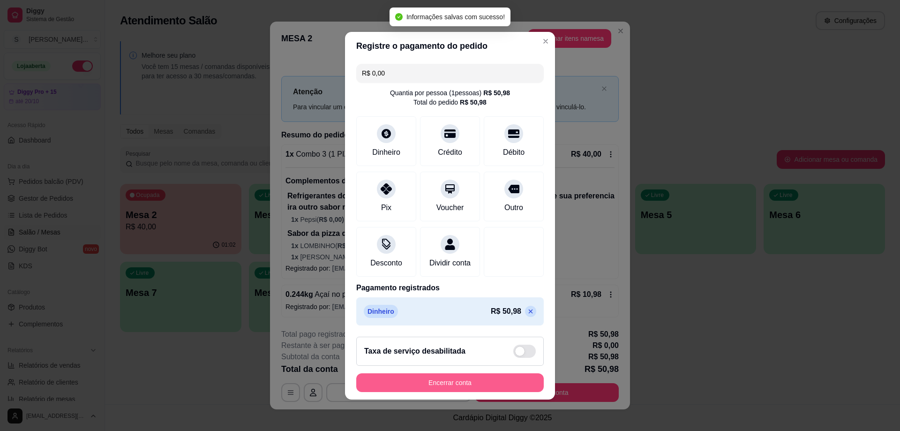
click at [431, 389] on button "Encerrar conta" at bounding box center [450, 382] width 188 height 19
